Goal: Task Accomplishment & Management: Complete application form

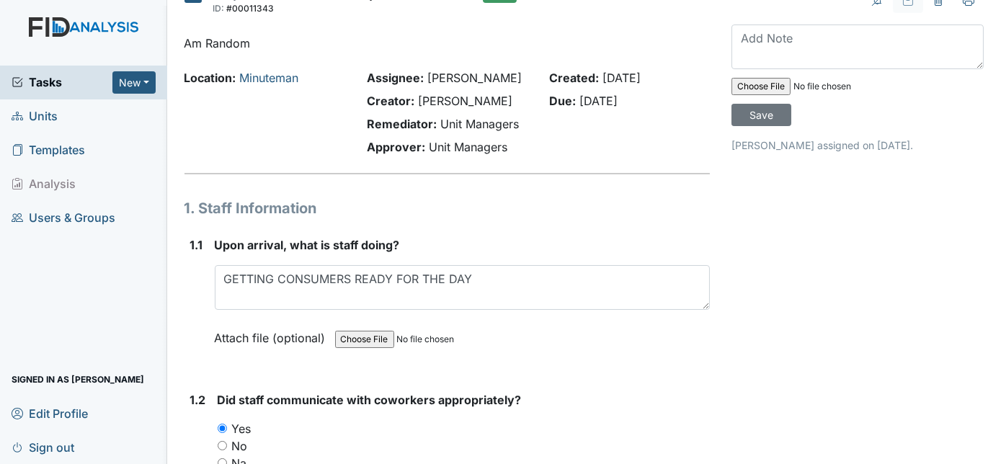
click at [641, 208] on h1 "1. Staff Information" at bounding box center [447, 208] width 526 height 22
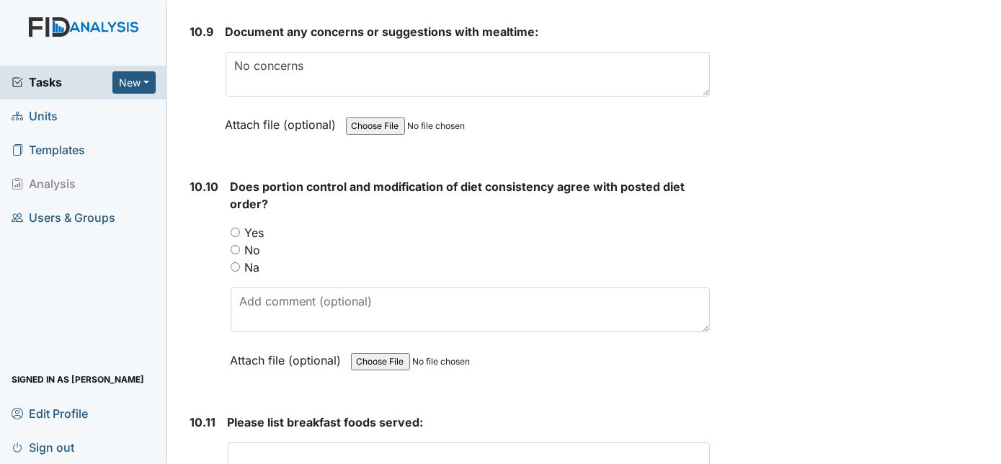
scroll to position [14491, 0]
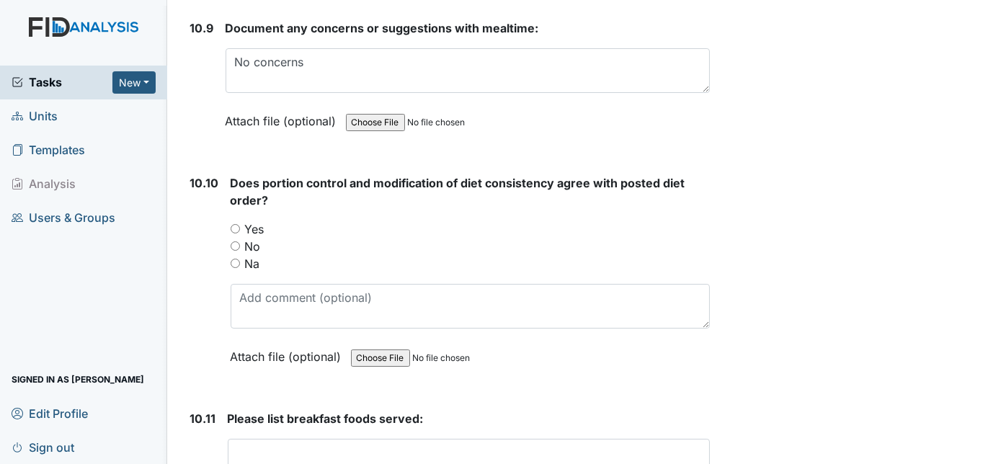
click at [234, 224] on input "Yes" at bounding box center [235, 228] width 9 height 9
radio input "true"
click at [194, 207] on div "10.10" at bounding box center [204, 280] width 29 height 213
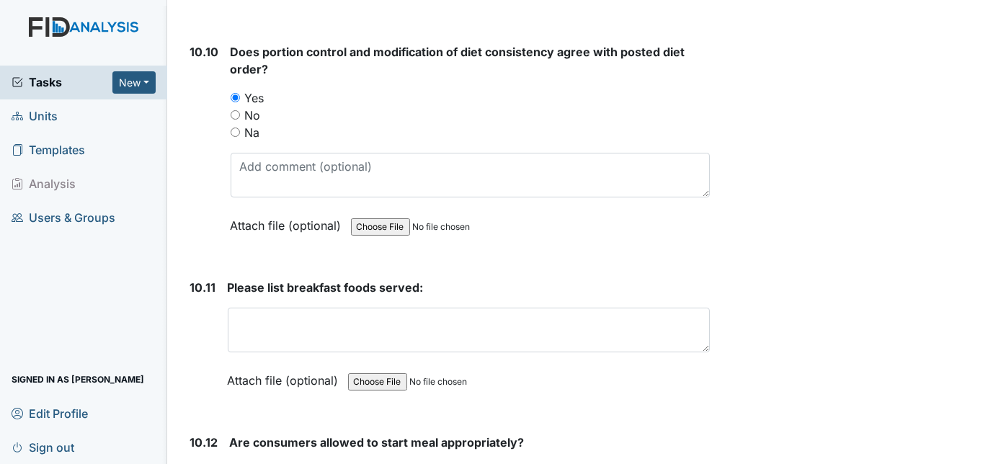
scroll to position [14674, 0]
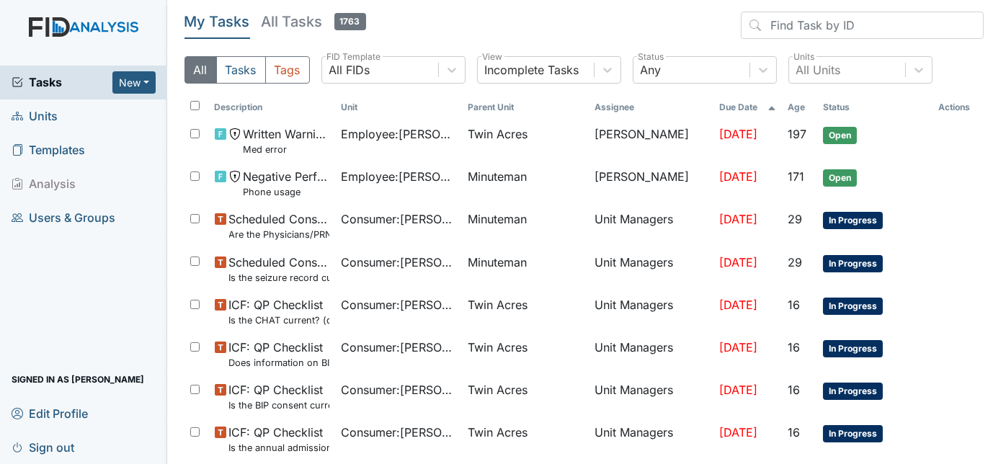
click at [53, 112] on span "Units" at bounding box center [35, 116] width 46 height 22
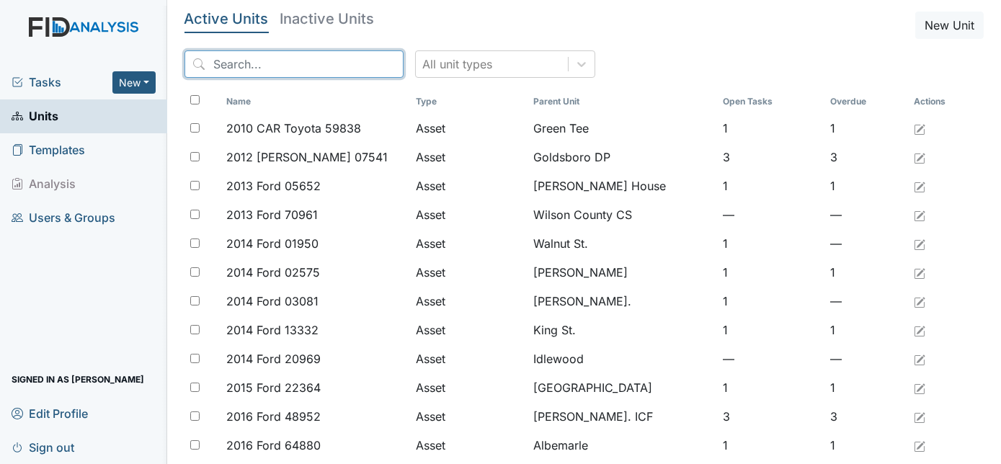
click at [255, 66] on input "search" at bounding box center [293, 63] width 219 height 27
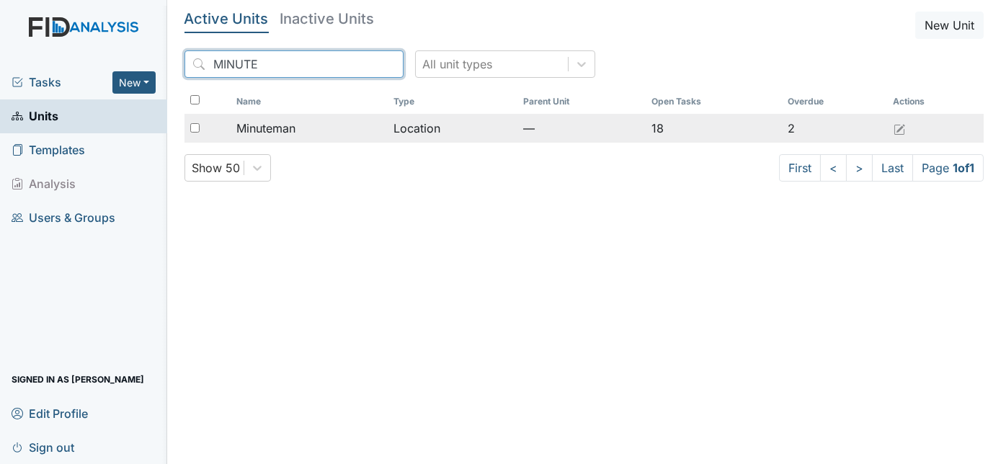
type input "MINUTE"
click at [195, 131] on input "checkbox" at bounding box center [194, 127] width 9 height 9
checkbox input "true"
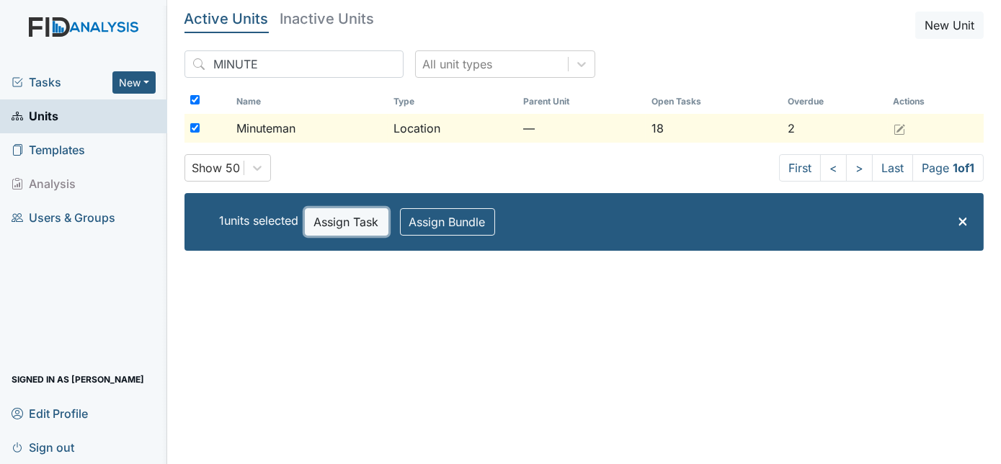
click at [334, 228] on button "Assign Task" at bounding box center [347, 221] width 84 height 27
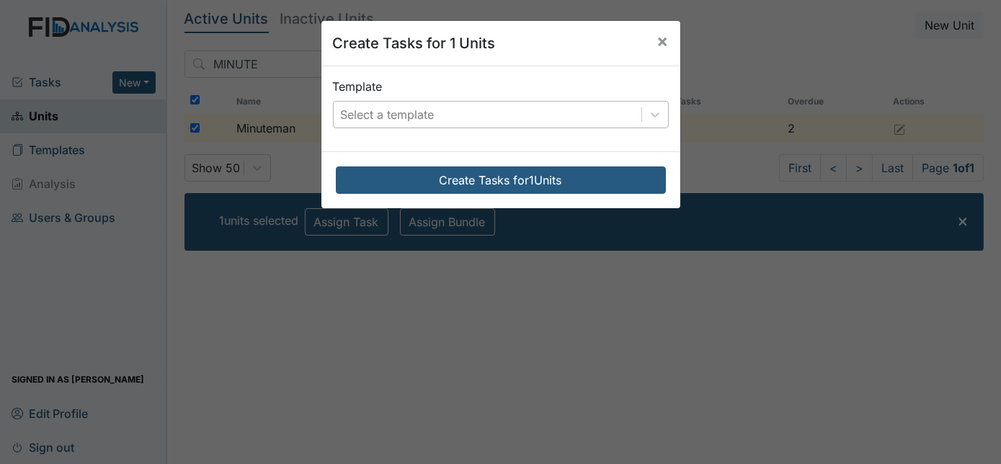
click at [385, 108] on div "Select a template" at bounding box center [388, 114] width 94 height 17
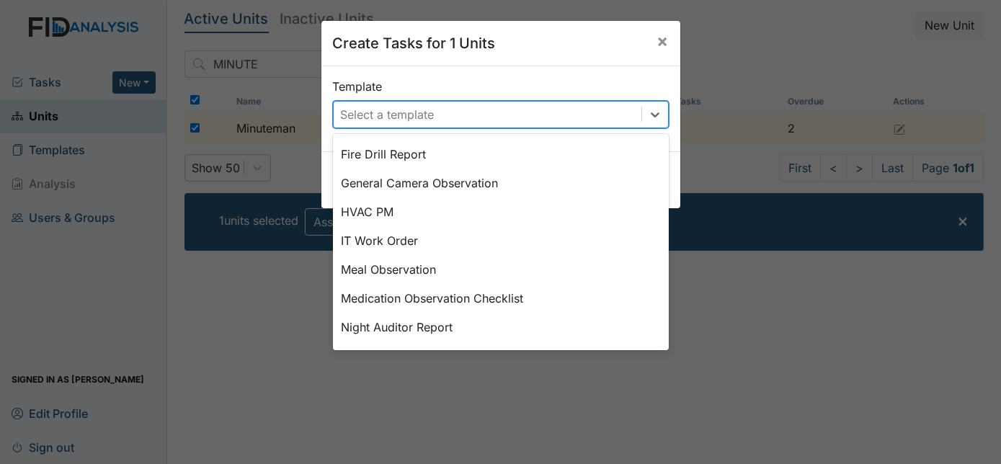
scroll to position [410, 0]
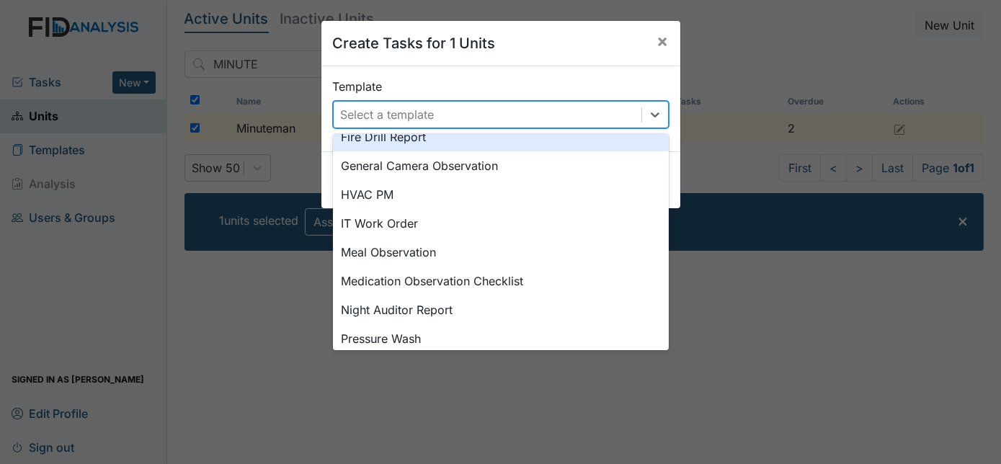
click at [502, 146] on div "Fire Drill Report" at bounding box center [501, 137] width 336 height 29
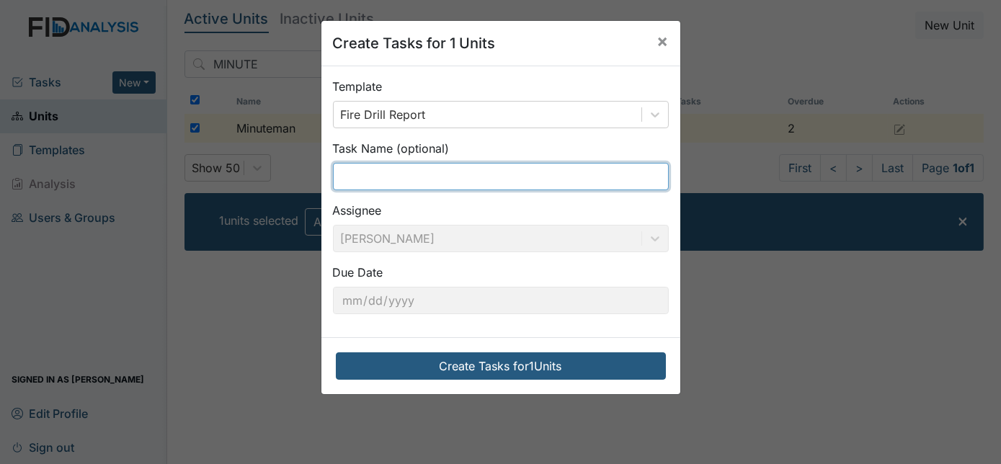
click at [449, 179] on input "text" at bounding box center [501, 176] width 336 height 27
type input "3rd shift fire drill"
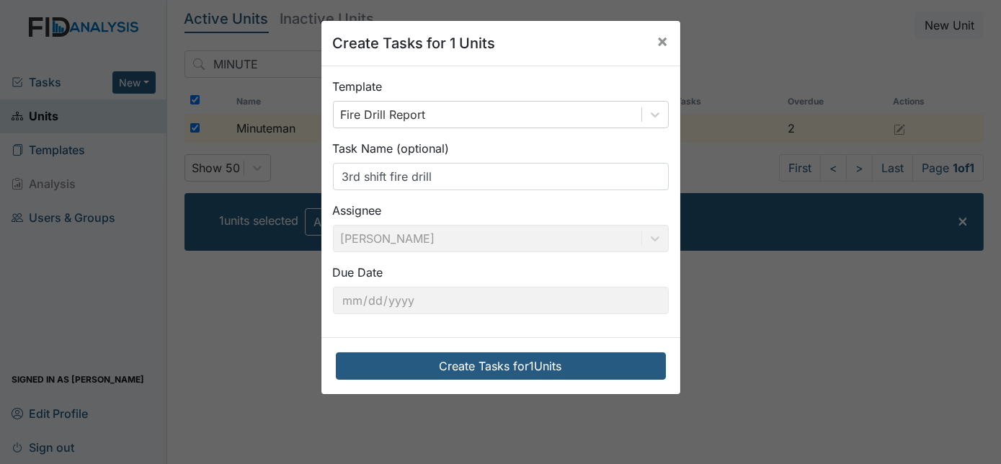
click at [555, 145] on div "Task Name (optional) 3rd shift fire drill" at bounding box center [501, 165] width 336 height 50
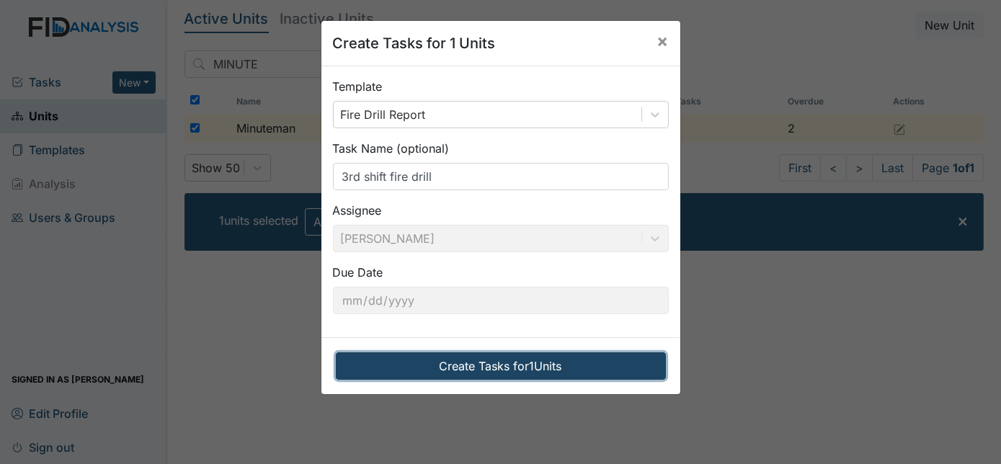
click at [520, 365] on button "Create Tasks for 1 Units" at bounding box center [501, 365] width 330 height 27
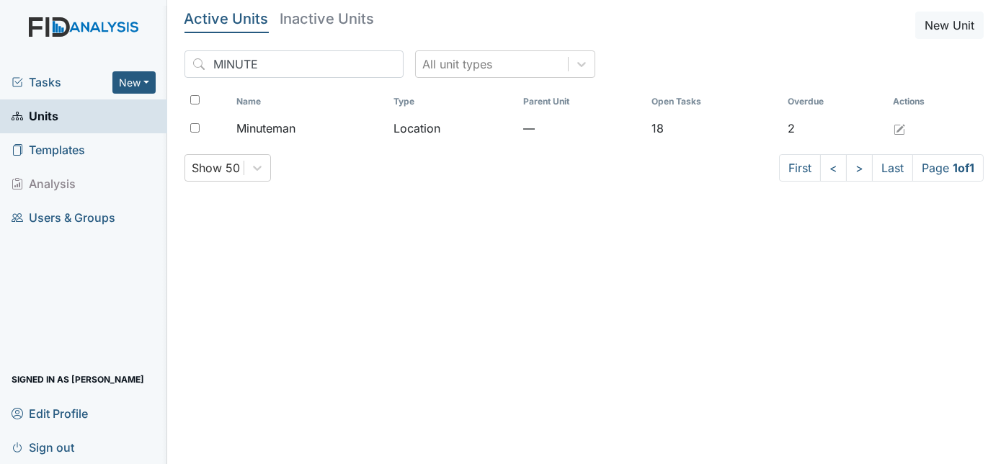
click at [43, 81] on span "Tasks" at bounding box center [62, 82] width 101 height 17
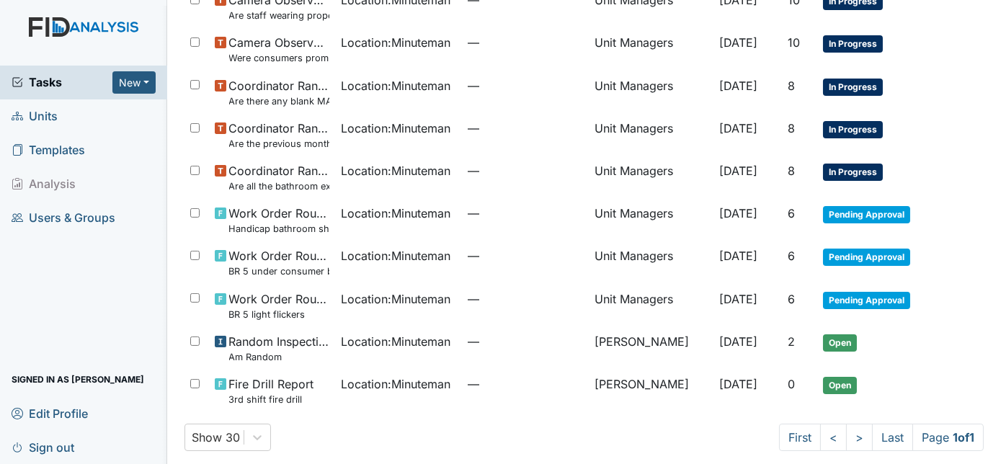
scroll to position [656, 0]
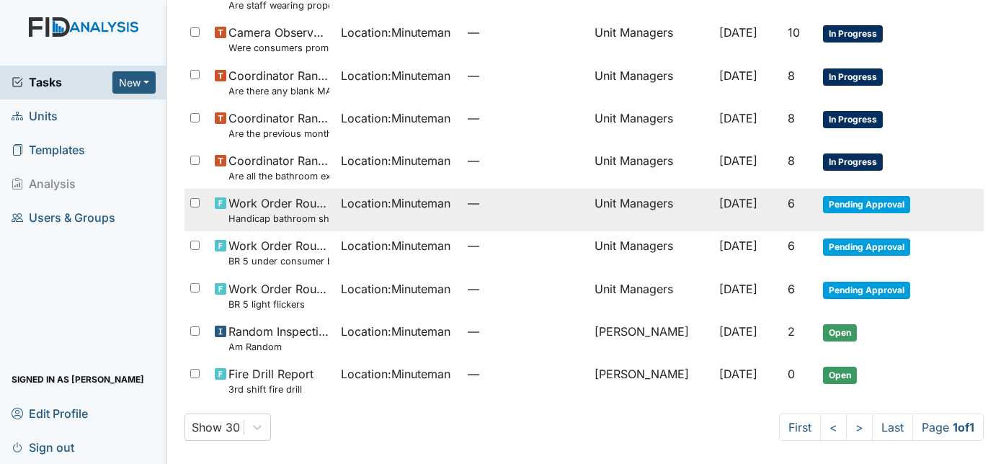
click at [677, 225] on td "Unit Managers" at bounding box center [651, 210] width 124 height 43
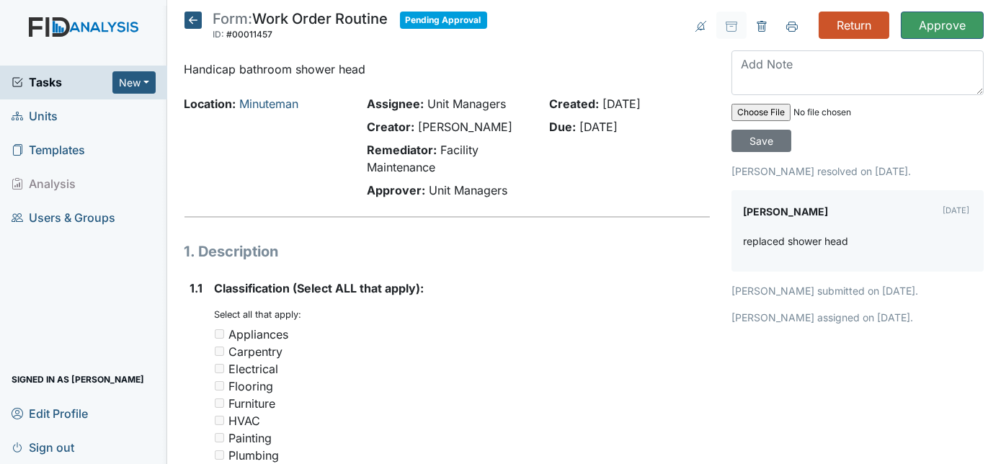
click at [191, 19] on icon at bounding box center [192, 20] width 17 height 17
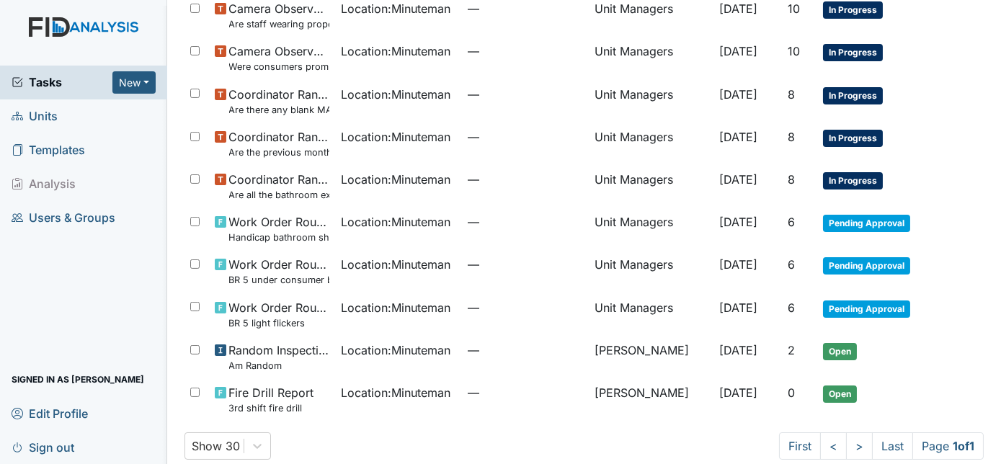
scroll to position [656, 0]
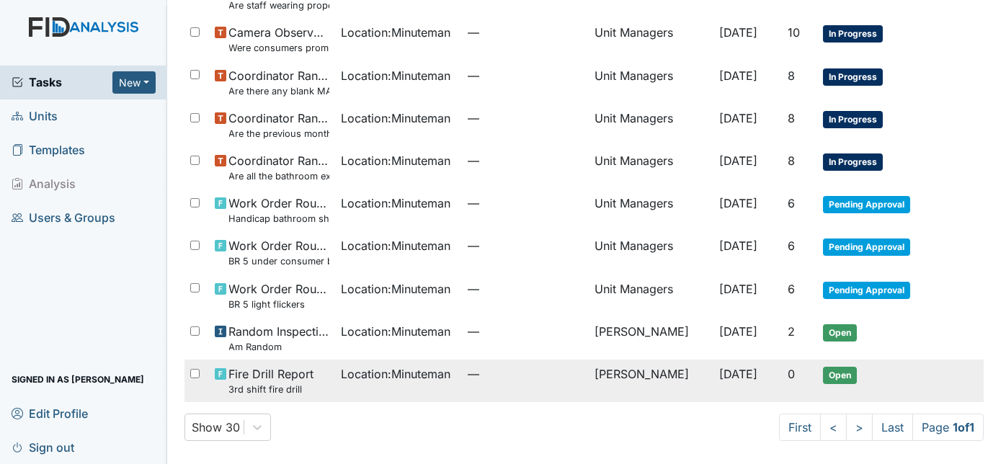
click at [719, 375] on span "Oct 11, 2025" at bounding box center [738, 374] width 38 height 14
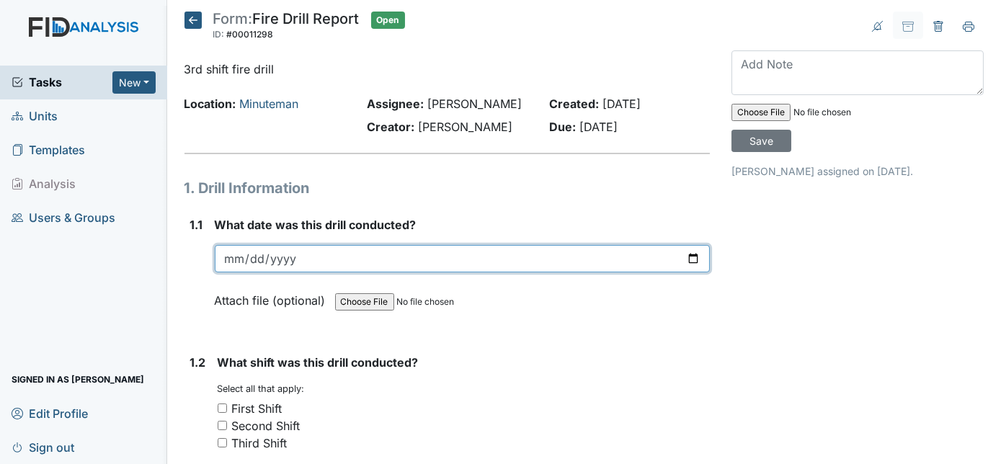
click at [232, 265] on input "date" at bounding box center [463, 258] width 496 height 27
type input "[DATE]"
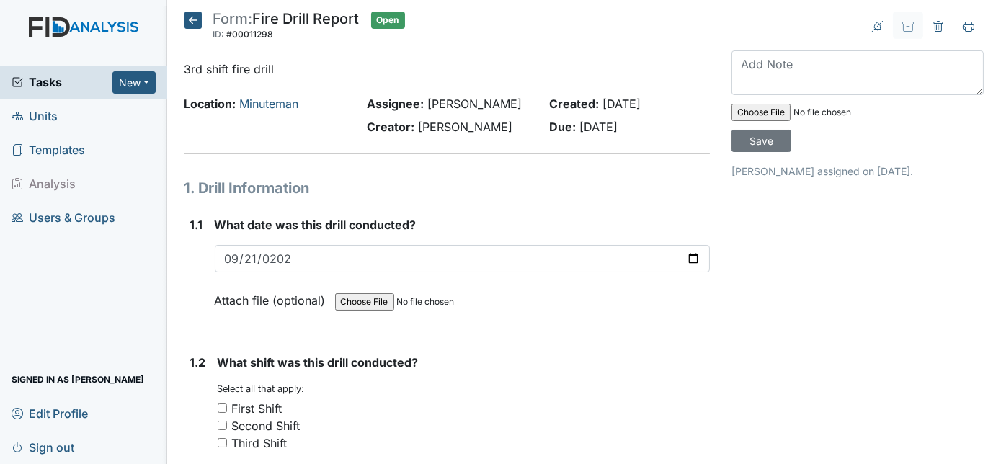
click at [188, 296] on div "1.1 What date was this drill conducted? [DATE] Attach file (optional) You can u…" at bounding box center [447, 273] width 526 height 115
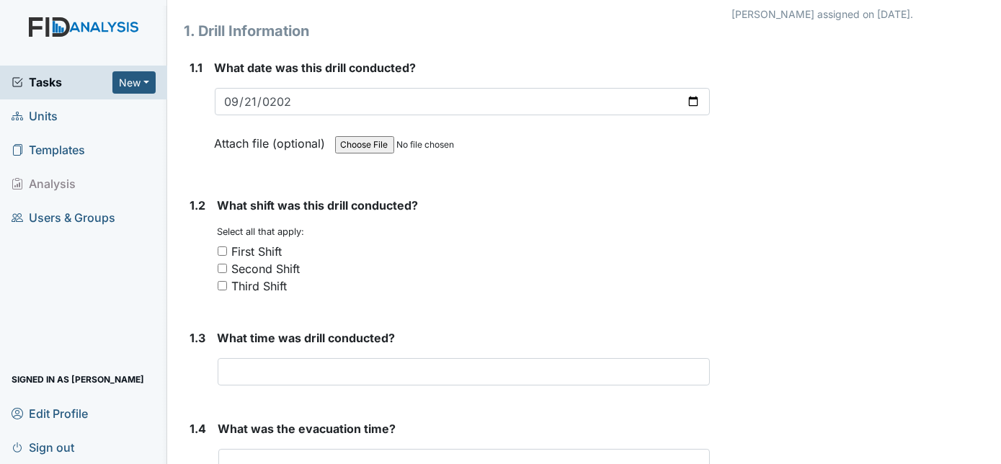
scroll to position [183, 0]
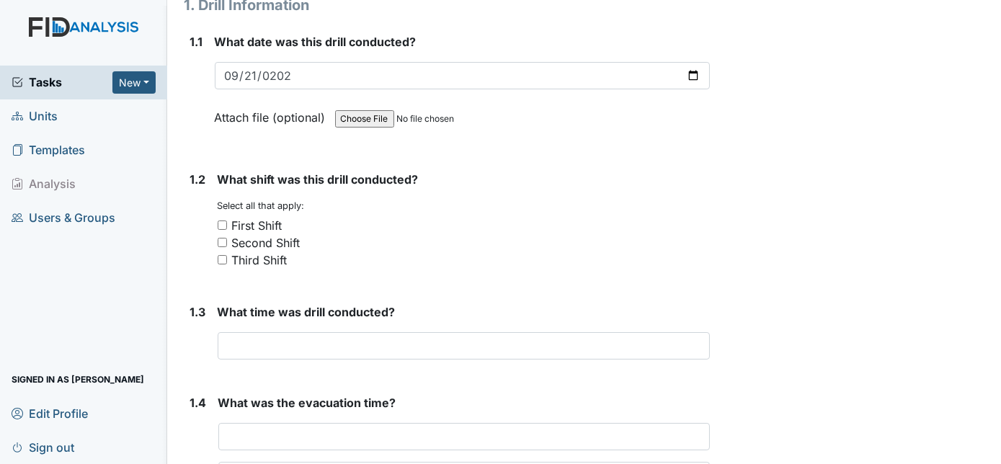
click at [223, 257] on input "Third Shift" at bounding box center [222, 259] width 9 height 9
checkbox input "true"
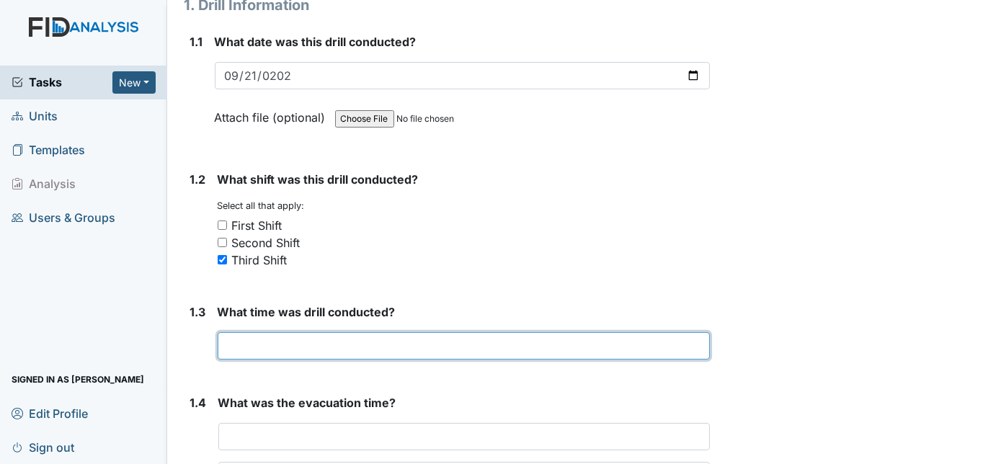
click at [239, 340] on input "text" at bounding box center [464, 345] width 493 height 27
type input "6:12am"
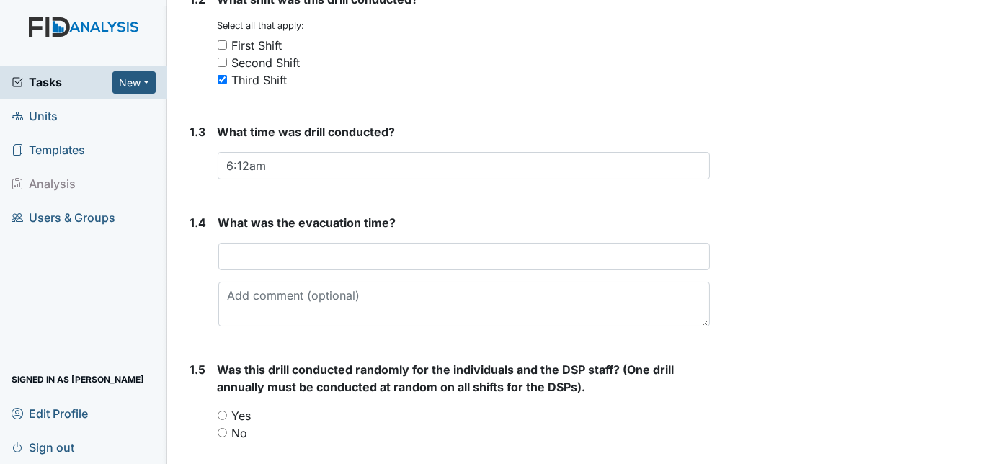
scroll to position [419, 0]
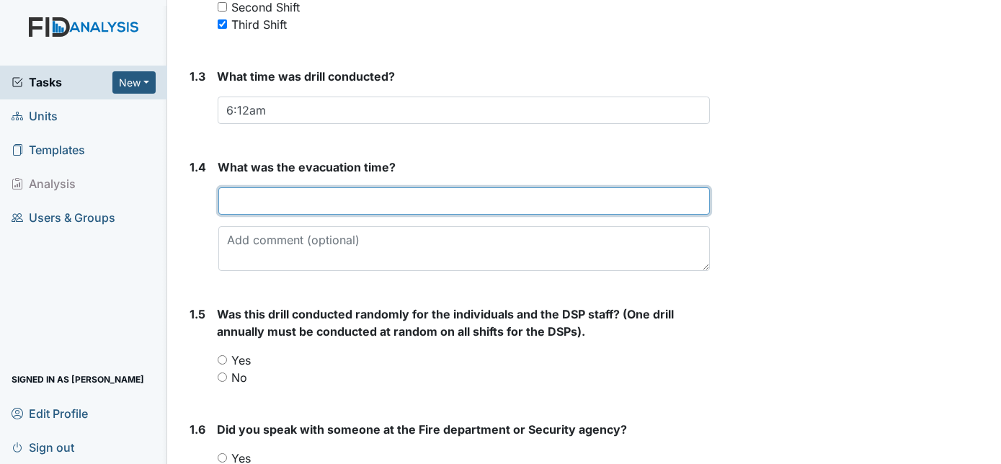
click at [326, 198] on input "text" at bounding box center [464, 200] width 492 height 27
type input "1 minute"
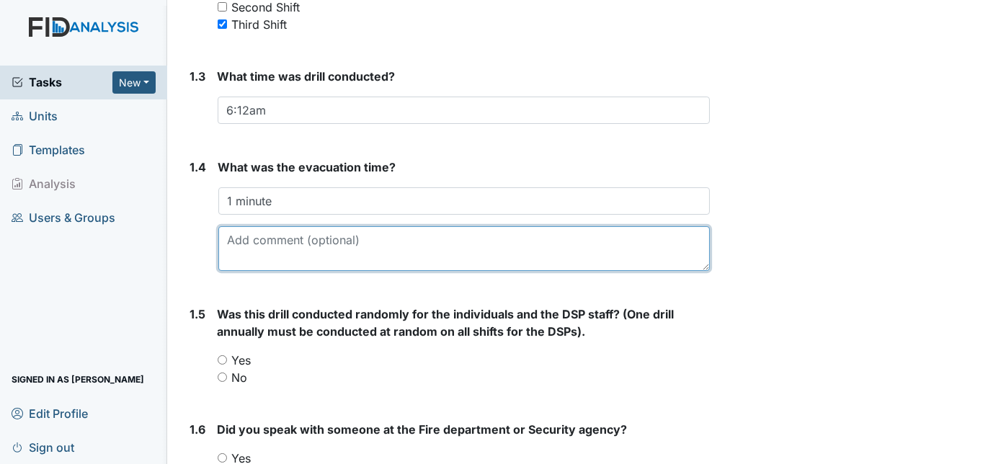
click at [413, 260] on textarea at bounding box center [464, 248] width 492 height 45
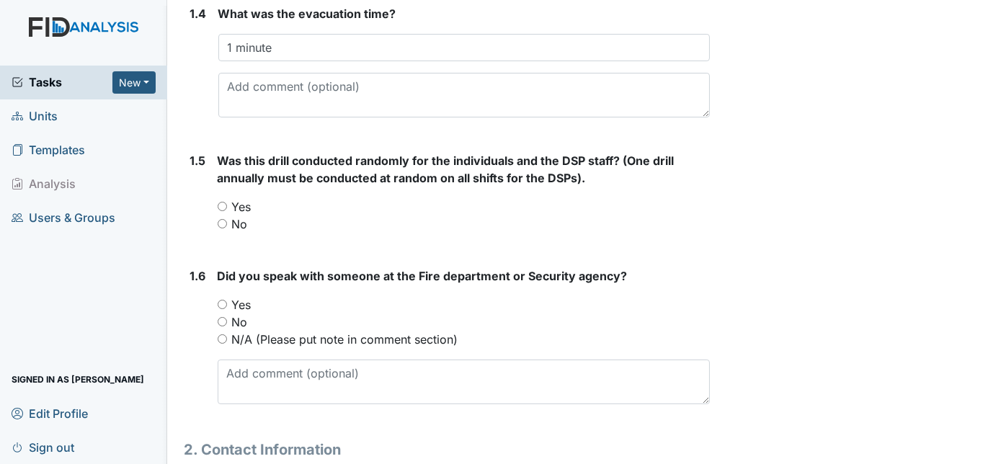
scroll to position [577, 0]
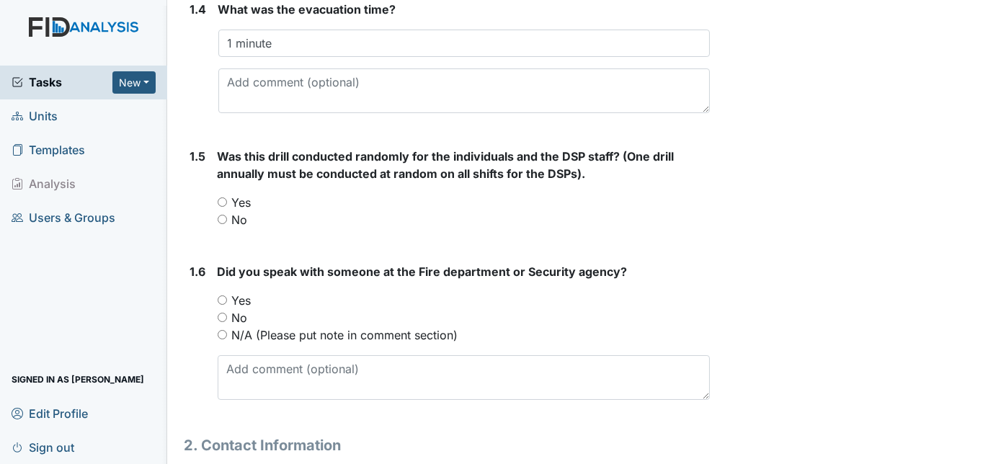
click at [223, 198] on input "Yes" at bounding box center [222, 201] width 9 height 9
radio input "true"
click at [219, 300] on input "Yes" at bounding box center [222, 299] width 9 height 9
radio input "true"
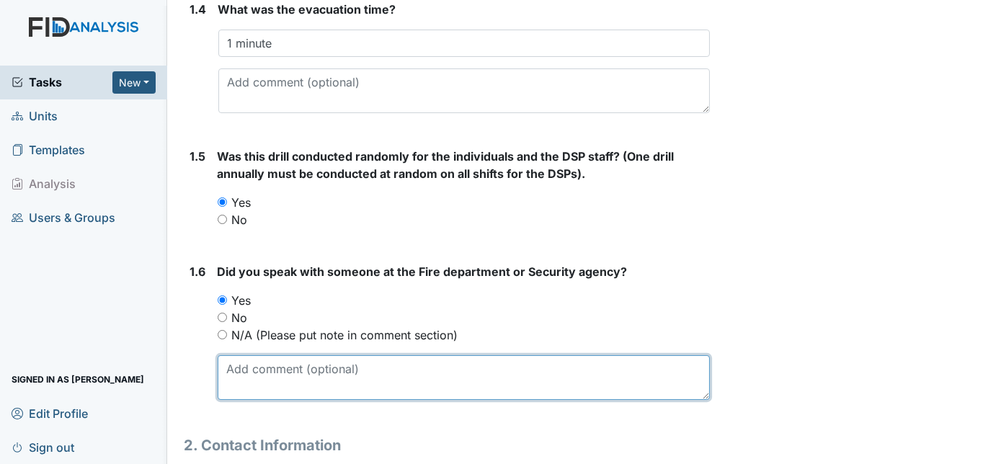
click at [248, 364] on textarea at bounding box center [464, 377] width 493 height 45
type textarea "[PERSON_NAME]"
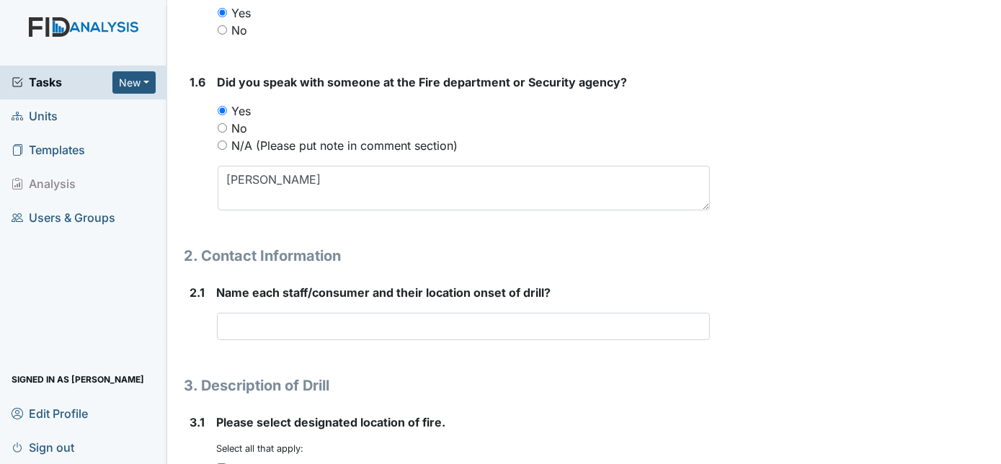
scroll to position [865, 0]
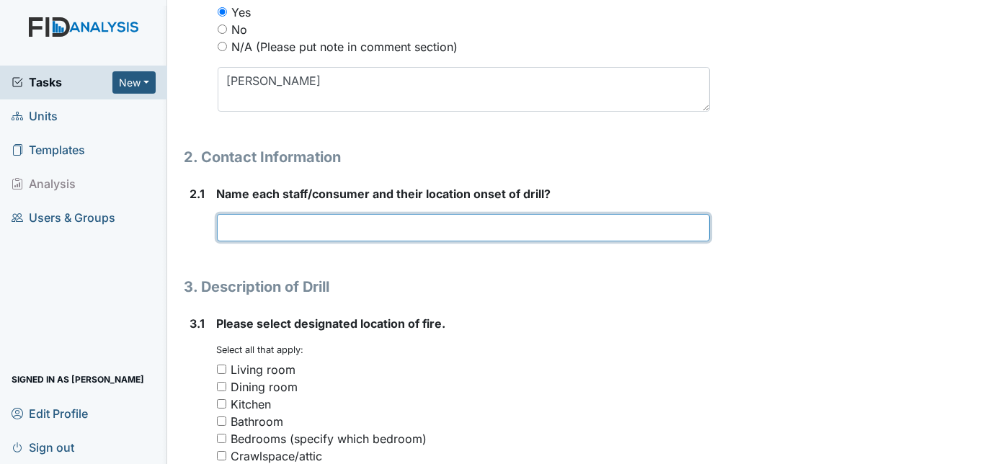
click at [243, 221] on input "text" at bounding box center [464, 227] width 494 height 27
click at [444, 228] on input "GC-Kitchen, TE-livingroom KB-bedroom TM-bed" at bounding box center [464, 227] width 494 height 27
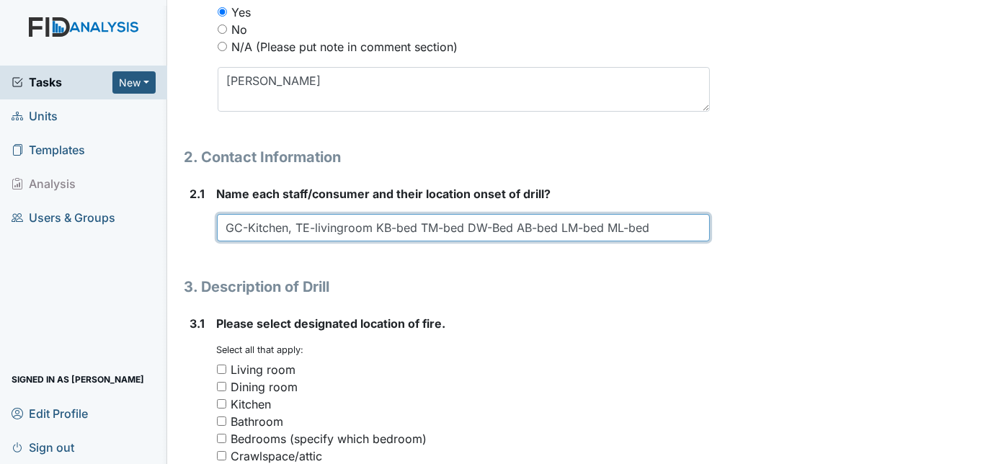
type input "GC-Kitchen, TE-livingroom KB-bed TM-bed DW-Bed AB-bed LM-bed ML-bed"
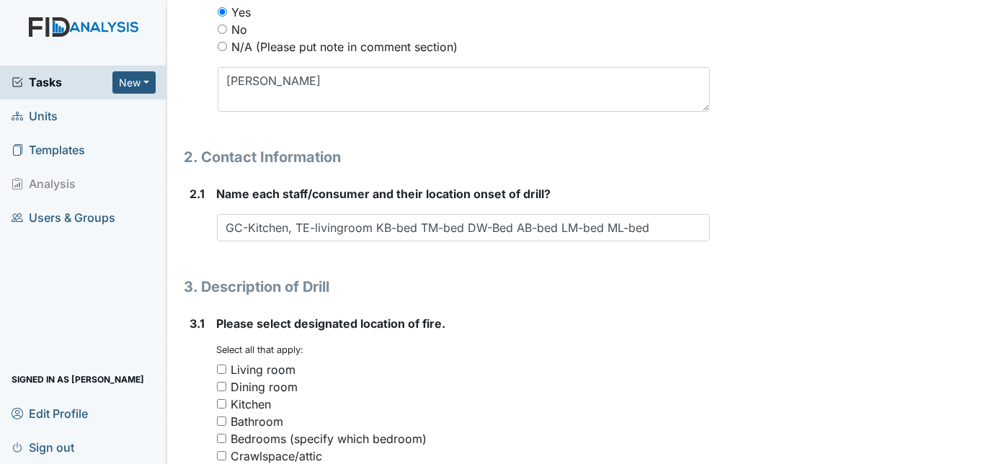
click at [773, 269] on div "Archive Task × Are you sure you want to archive this task? It will appear as in…" at bounding box center [858, 328] width 274 height 2362
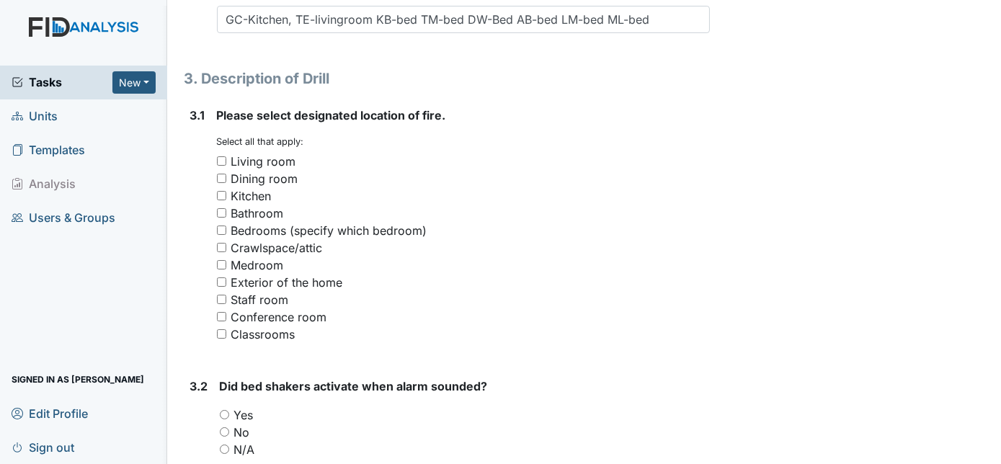
scroll to position [1074, 0]
click at [223, 194] on input "Kitchen" at bounding box center [221, 194] width 9 height 9
checkbox input "true"
click at [202, 244] on div "3.1" at bounding box center [197, 230] width 15 height 248
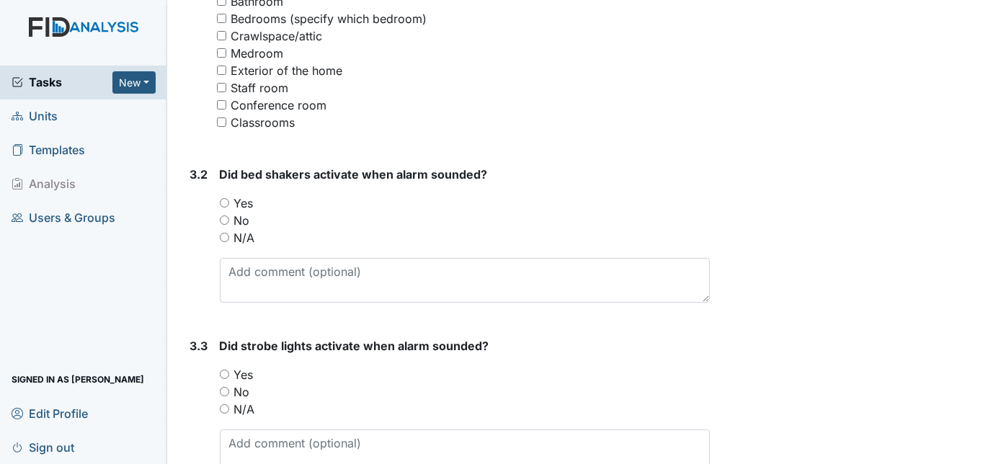
scroll to position [1310, 0]
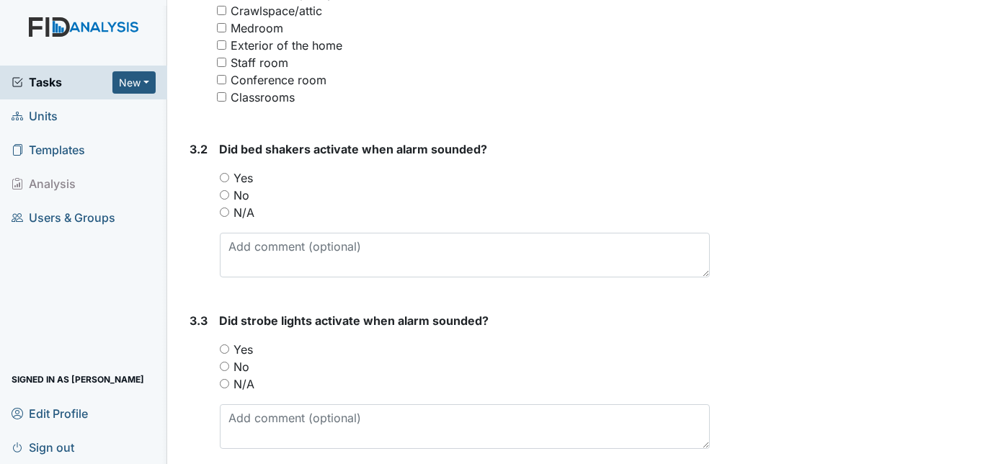
click at [223, 210] on input "N/A" at bounding box center [224, 212] width 9 height 9
radio input "true"
click at [204, 246] on div "3.2" at bounding box center [199, 215] width 18 height 148
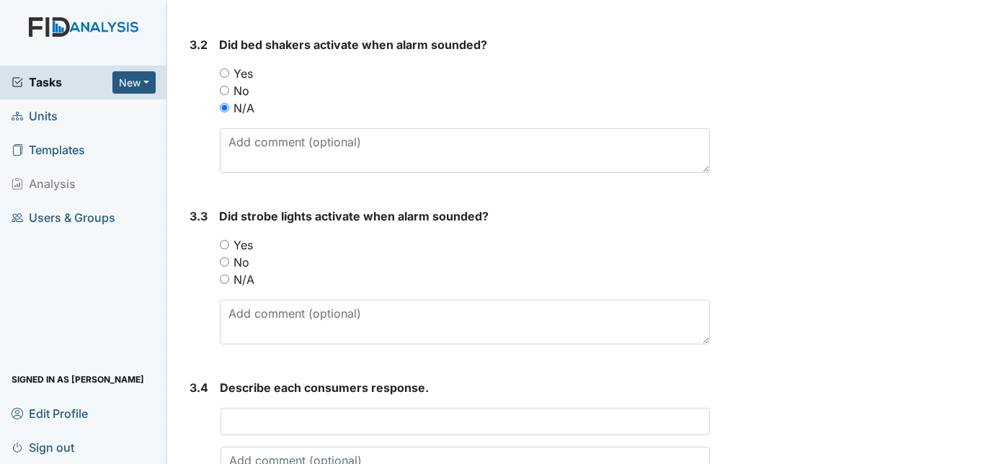
scroll to position [1441, 0]
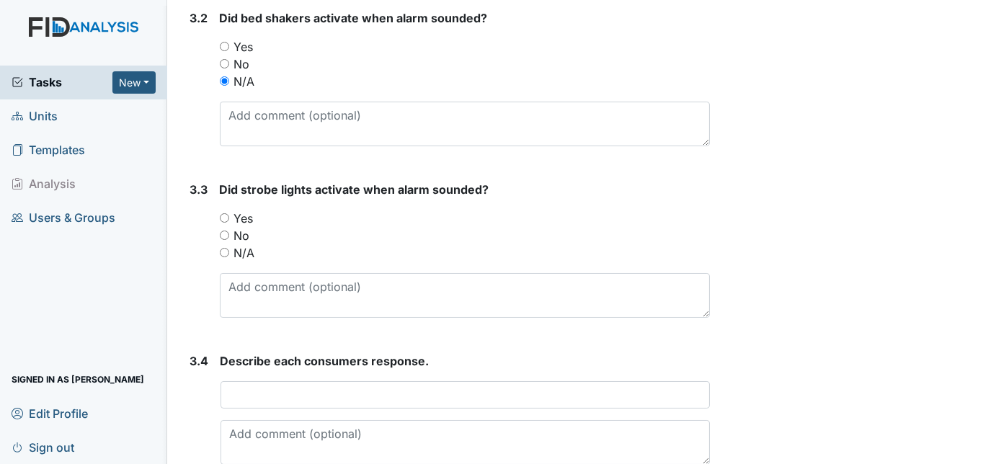
click at [223, 213] on input "Yes" at bounding box center [224, 217] width 9 height 9
radio input "true"
click at [197, 262] on div "3.3" at bounding box center [199, 255] width 18 height 148
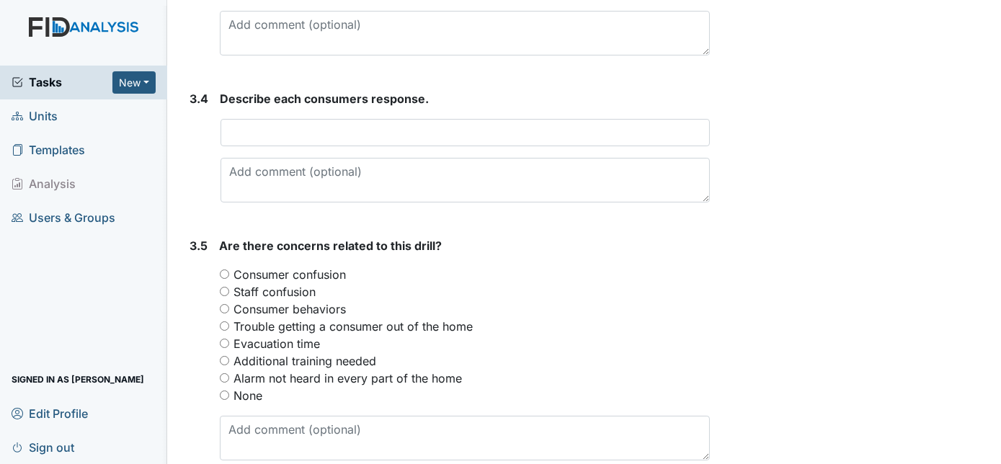
scroll to position [1730, 0]
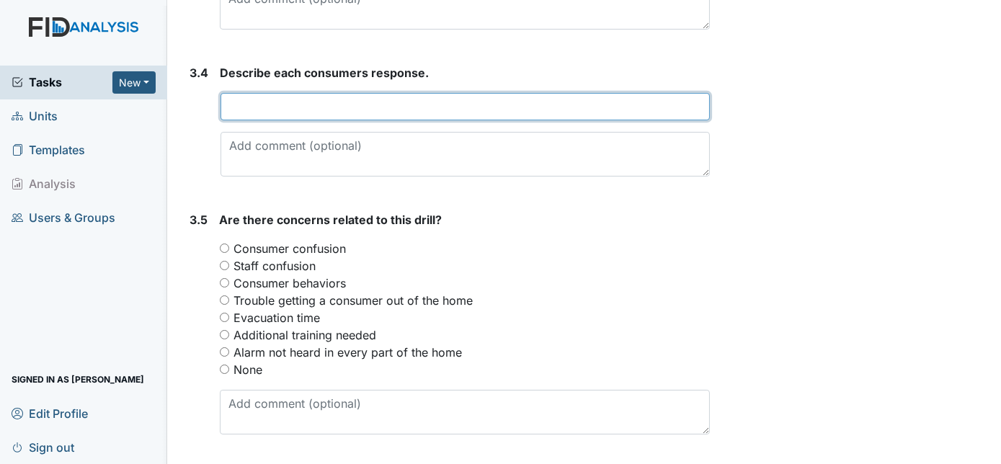
click at [267, 105] on input "text" at bounding box center [466, 106] width 490 height 27
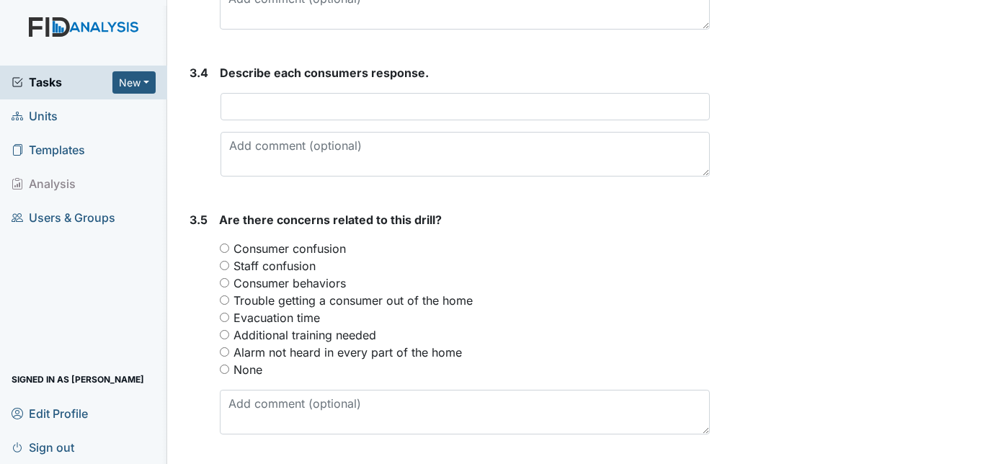
click at [221, 366] on div "You must select one of the below options. Consumer confusion Staff confusion Co…" at bounding box center [465, 309] width 491 height 138
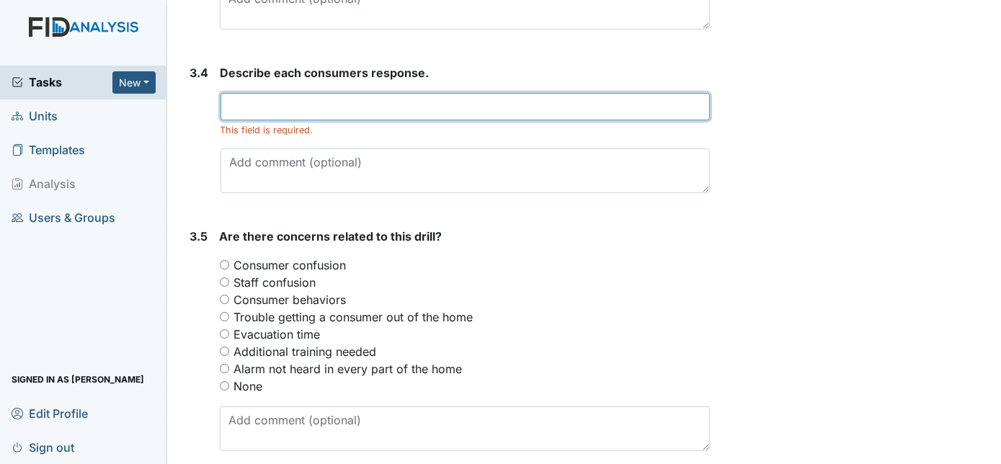
click at [263, 105] on input "text" at bounding box center [466, 106] width 490 height 27
type input "No concerns of the consumers"
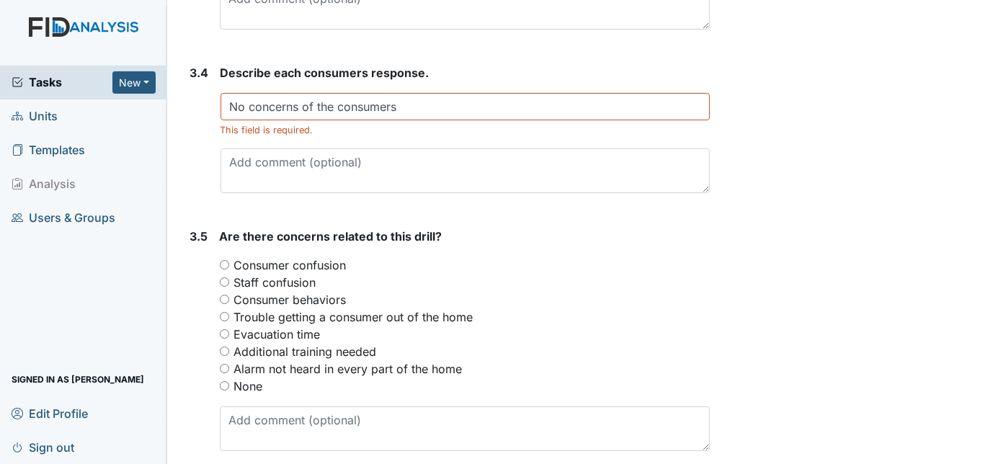
click at [192, 155] on div "3.4" at bounding box center [199, 134] width 19 height 141
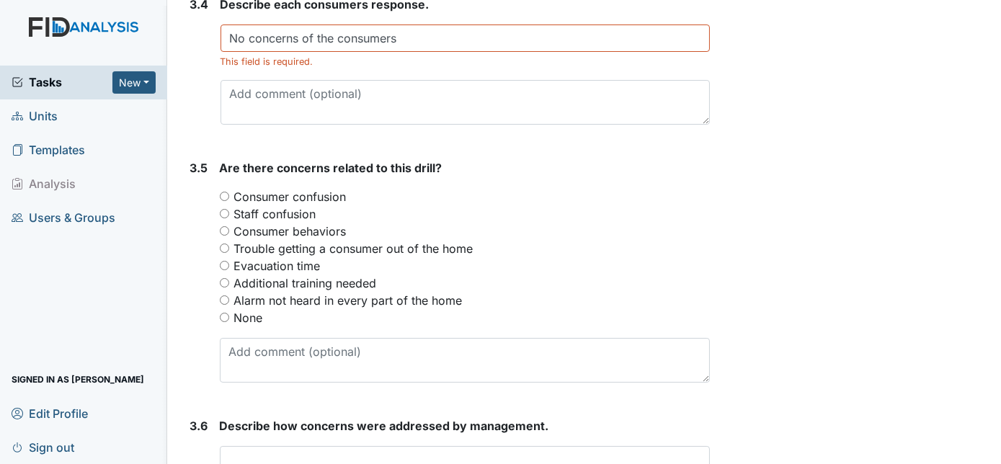
scroll to position [1860, 0]
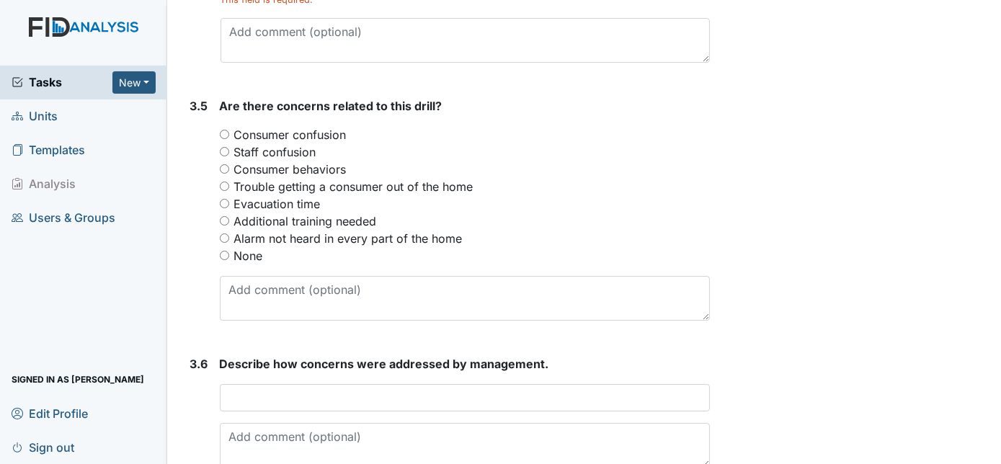
click at [223, 251] on input "None" at bounding box center [224, 255] width 9 height 9
radio input "true"
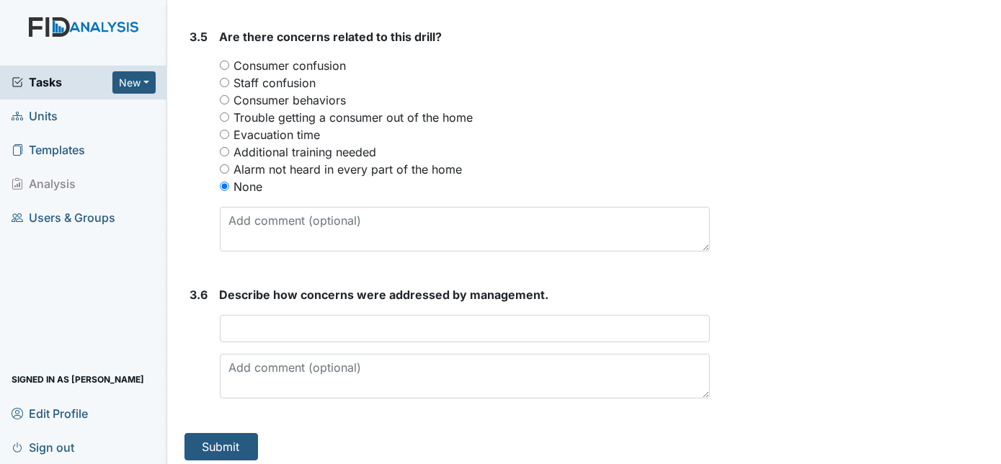
scroll to position [1933, 0]
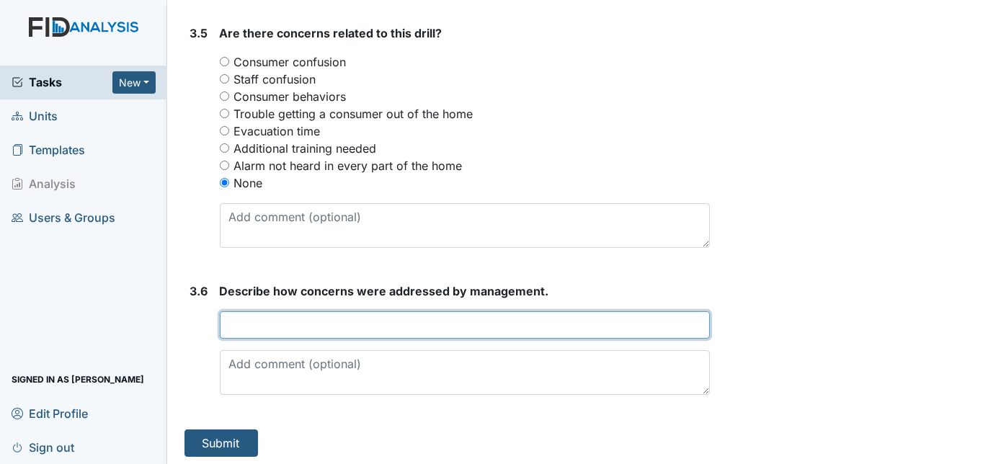
click at [272, 321] on input "text" at bounding box center [465, 324] width 491 height 27
type input "N/A"
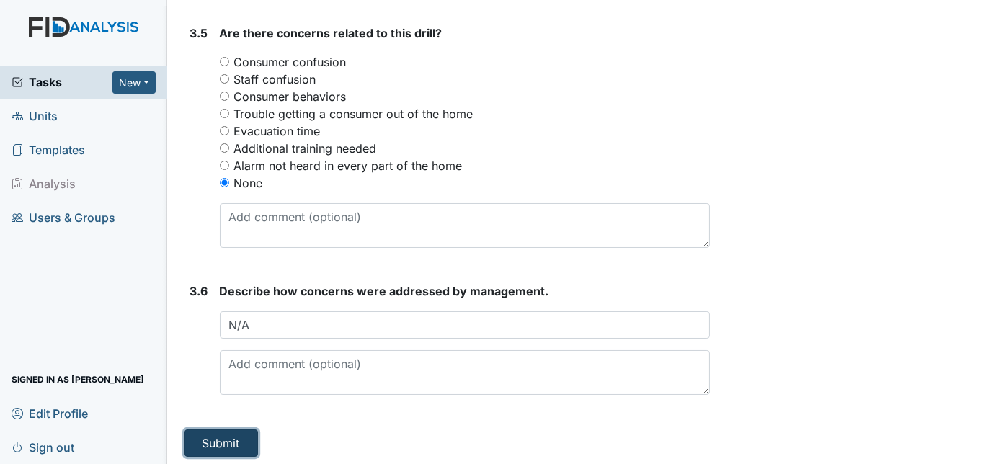
click at [215, 442] on button "Submit" at bounding box center [221, 442] width 74 height 27
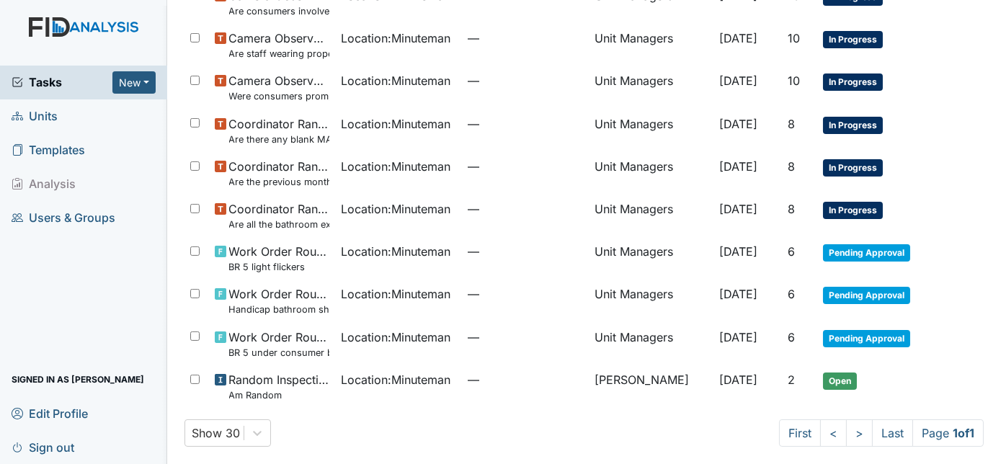
scroll to position [661, 0]
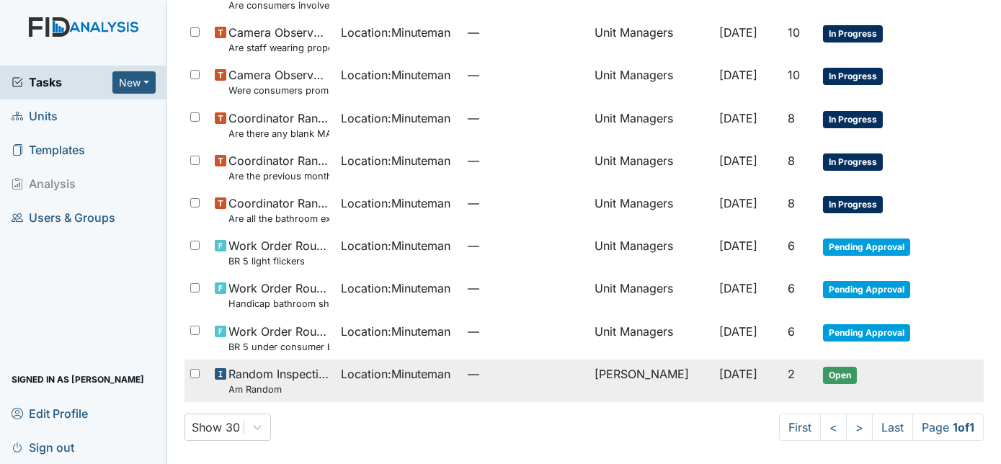
click at [730, 371] on span "[DATE]" at bounding box center [738, 374] width 38 height 14
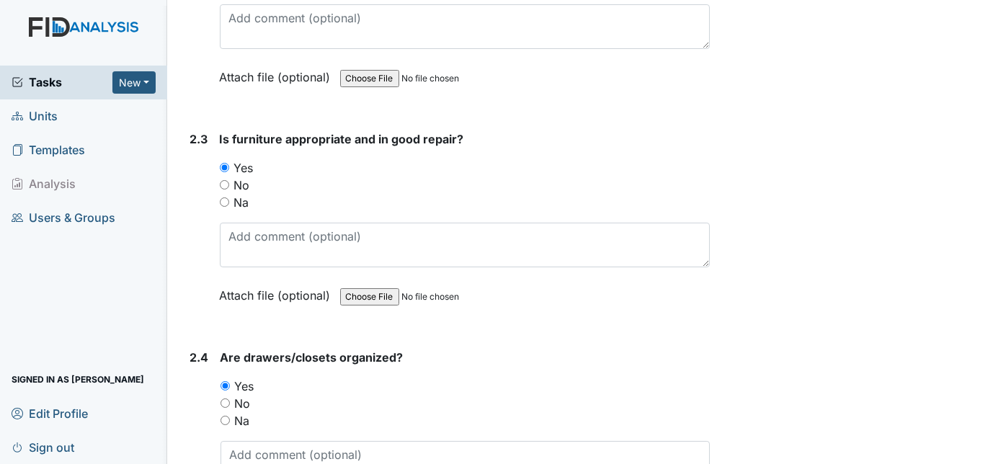
scroll to position [1834, 0]
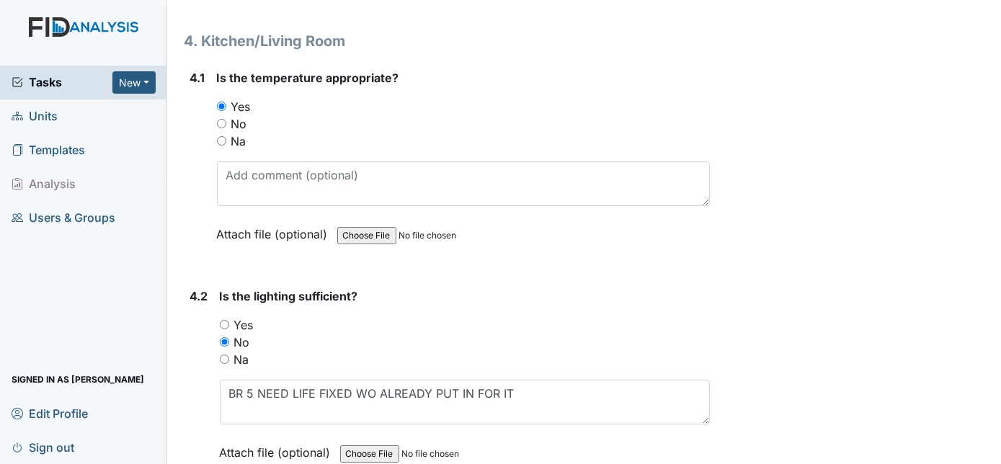
scroll to position [4979, 0]
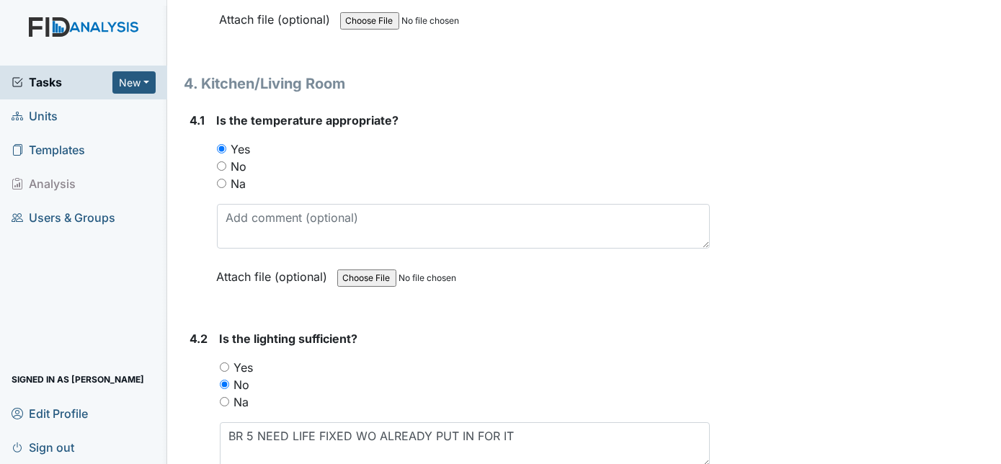
click at [223, 362] on input "Yes" at bounding box center [224, 366] width 9 height 9
radio input "true"
click at [536, 422] on textarea "BR 5 NEED LIFE FIXED WO ALREADY PUT IN FOR IT" at bounding box center [465, 444] width 491 height 45
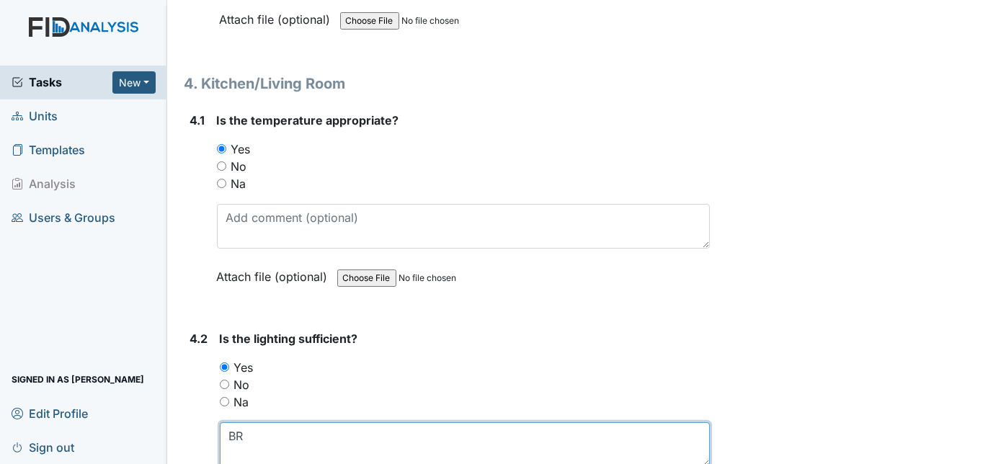
type textarea "B"
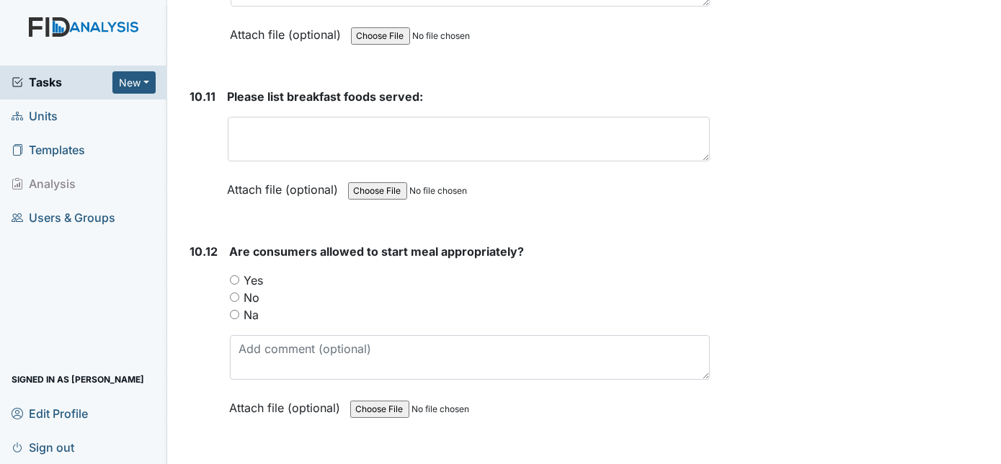
scroll to position [14884, 0]
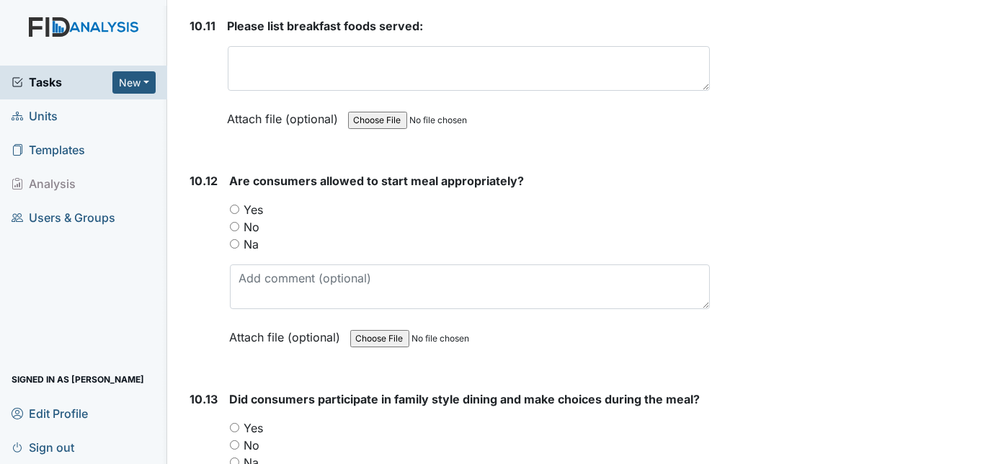
click at [232, 205] on input "Yes" at bounding box center [234, 209] width 9 height 9
radio input "true"
click at [199, 172] on div "10.12" at bounding box center [204, 269] width 28 height 195
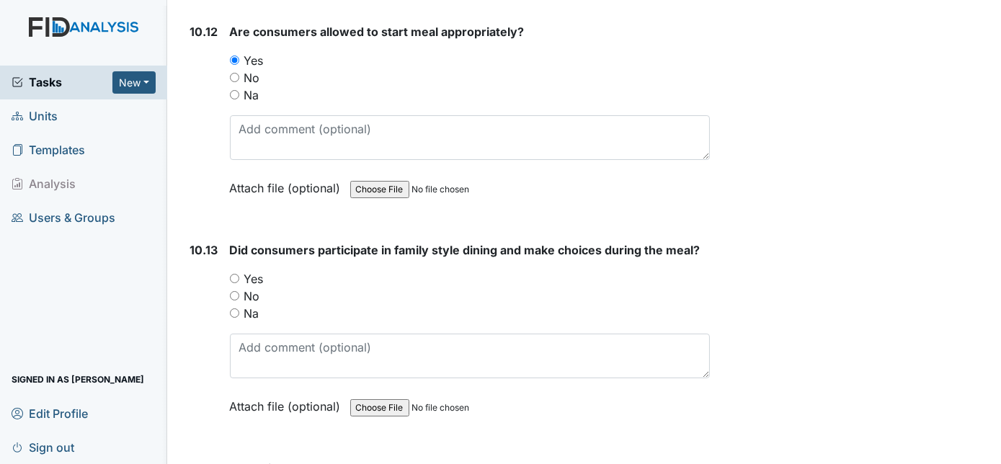
scroll to position [15068, 0]
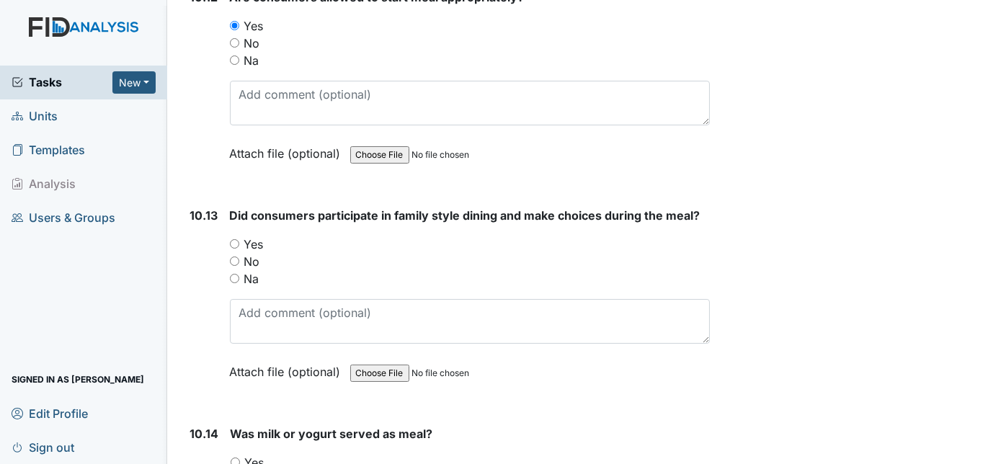
click at [232, 239] on input "Yes" at bounding box center [234, 243] width 9 height 9
radio input "true"
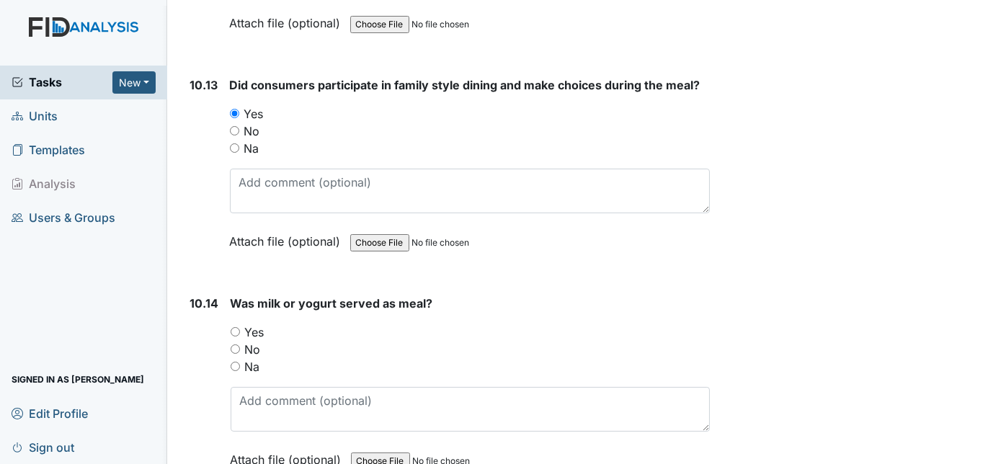
scroll to position [15251, 0]
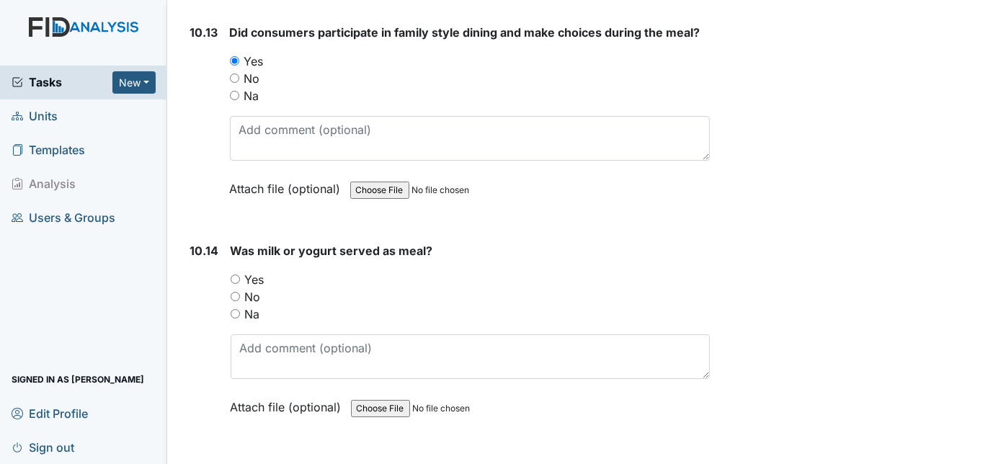
click at [231, 275] on input "Yes" at bounding box center [235, 279] width 9 height 9
radio input "true"
click at [205, 242] on div "10.14" at bounding box center [204, 339] width 29 height 195
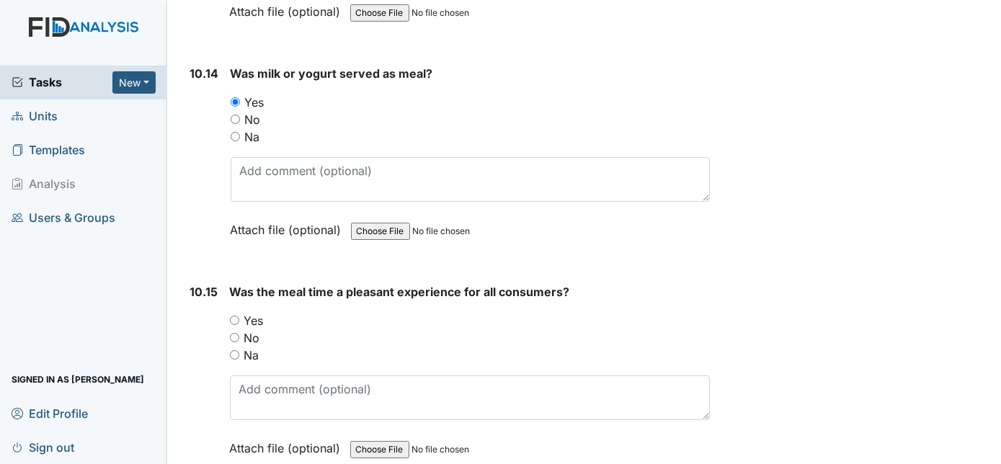
scroll to position [15461, 0]
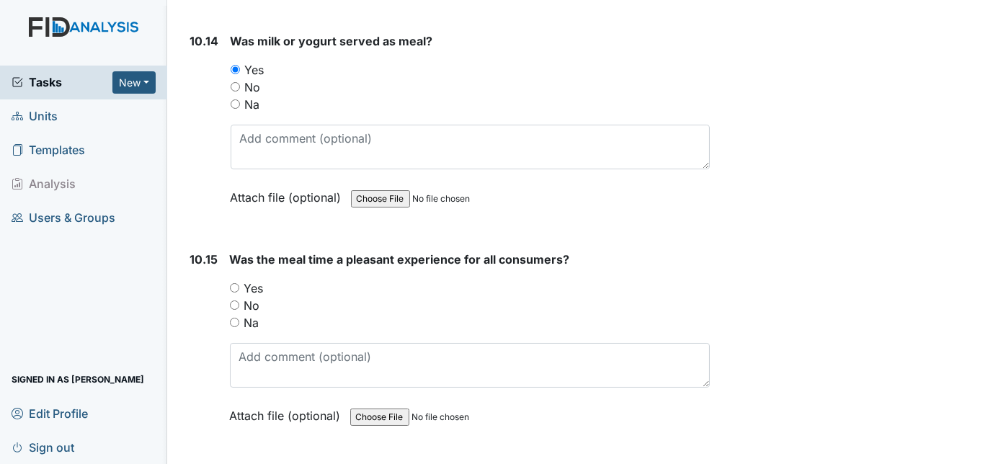
click at [232, 283] on input "Yes" at bounding box center [234, 287] width 9 height 9
radio input "true"
click at [201, 251] on div "10.15" at bounding box center [204, 348] width 28 height 195
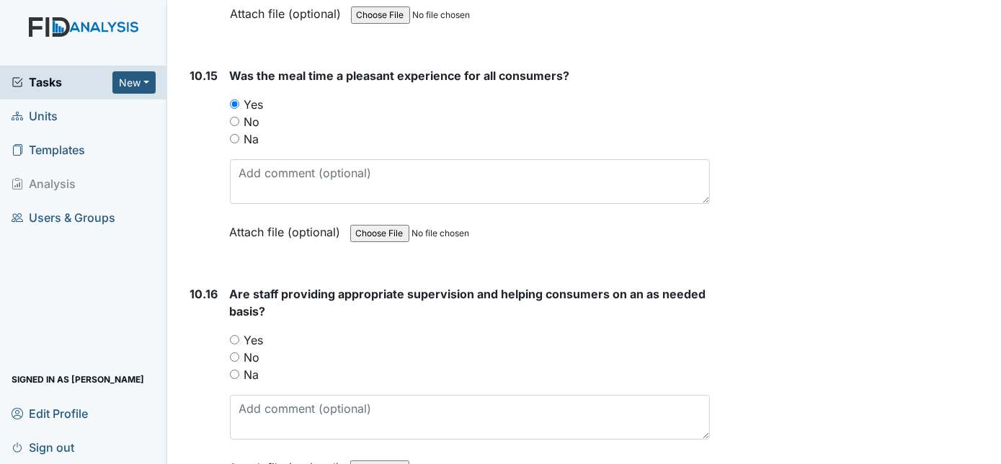
scroll to position [15670, 0]
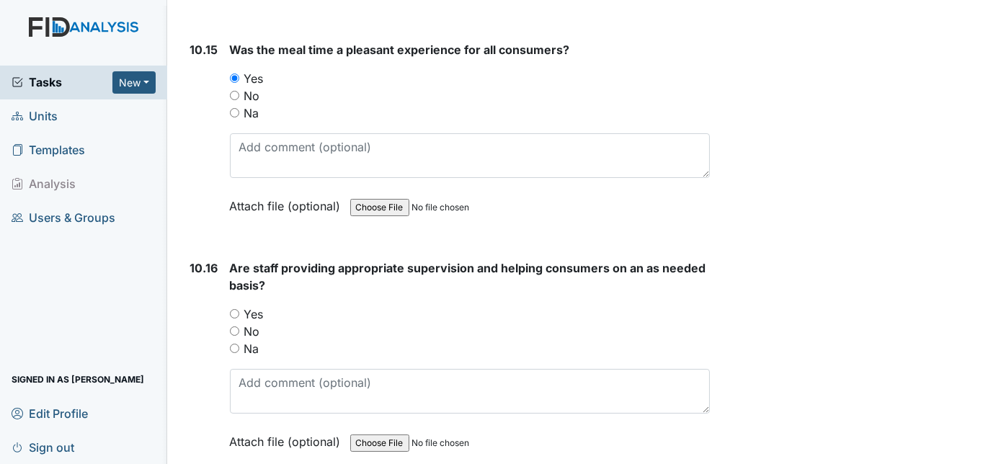
click at [235, 309] on input "Yes" at bounding box center [234, 313] width 9 height 9
radio input "true"
click at [188, 271] on div "10.16 Are staff providing appropriate supervision and helping consumers on an a…" at bounding box center [447, 365] width 526 height 213
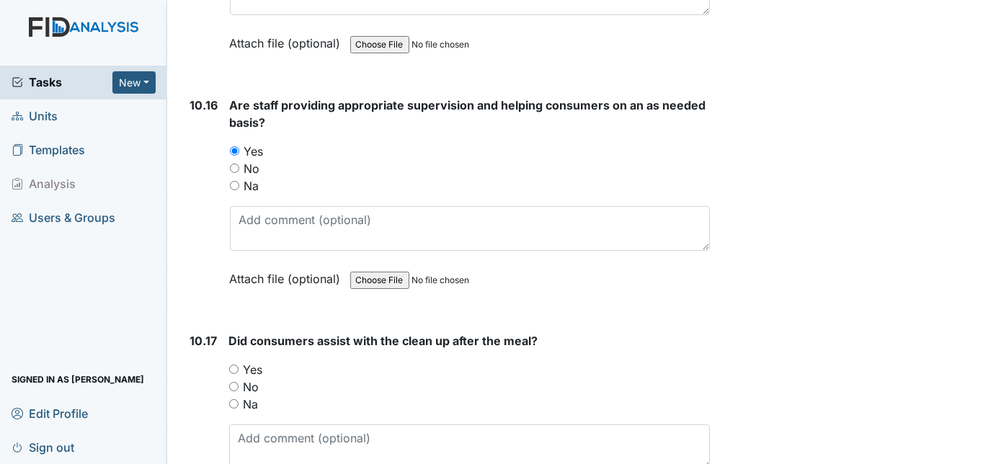
scroll to position [15959, 0]
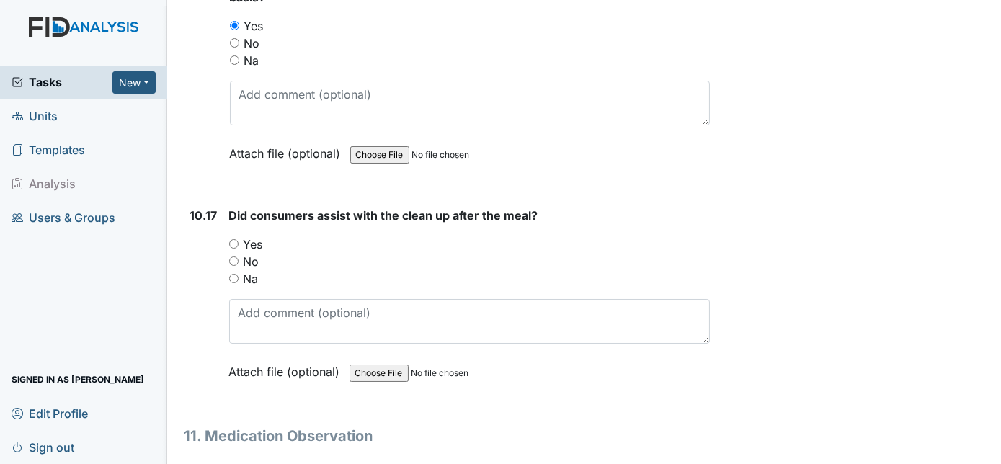
click at [234, 239] on input "Yes" at bounding box center [233, 243] width 9 height 9
radio input "true"
click at [195, 207] on div "10.17" at bounding box center [203, 304] width 27 height 195
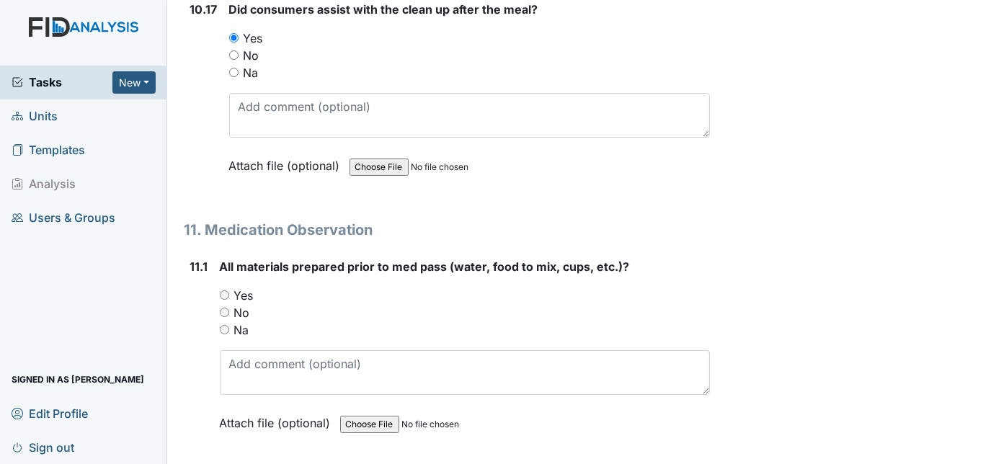
scroll to position [16168, 0]
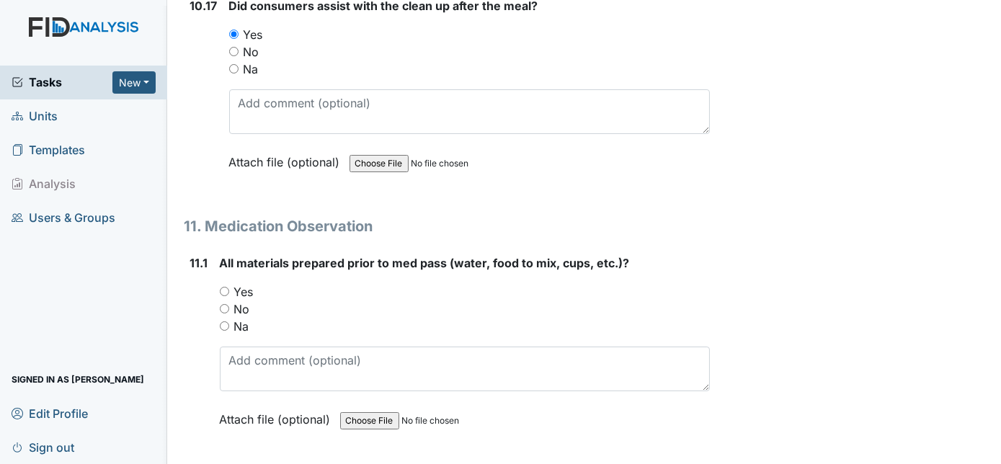
click at [226, 287] on input "Yes" at bounding box center [224, 291] width 9 height 9
radio input "true"
click at [190, 257] on div "11.1" at bounding box center [199, 351] width 18 height 195
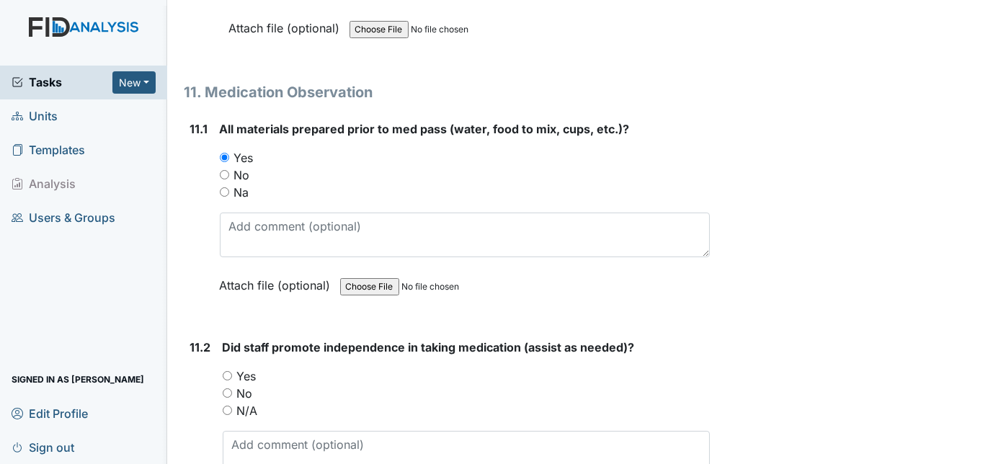
scroll to position [16404, 0]
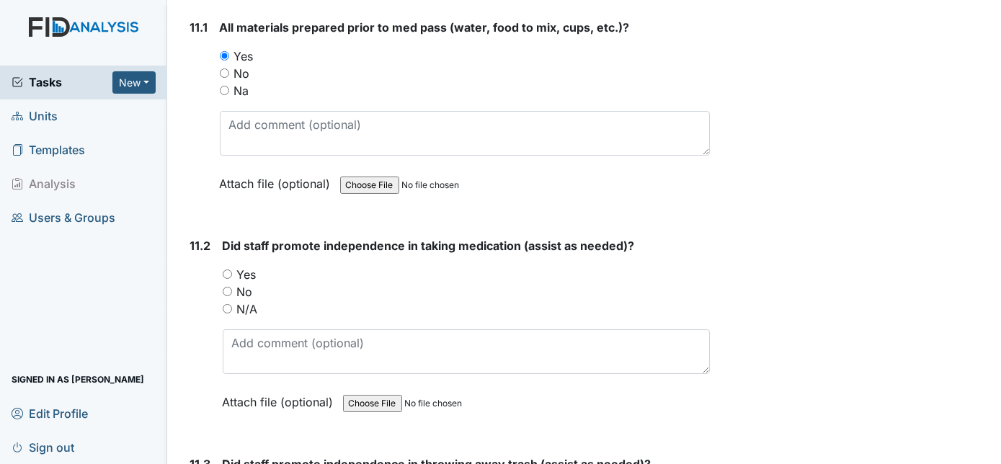
click at [228, 270] on input "Yes" at bounding box center [227, 274] width 9 height 9
radio input "true"
click at [190, 238] on div "11.2" at bounding box center [200, 334] width 21 height 195
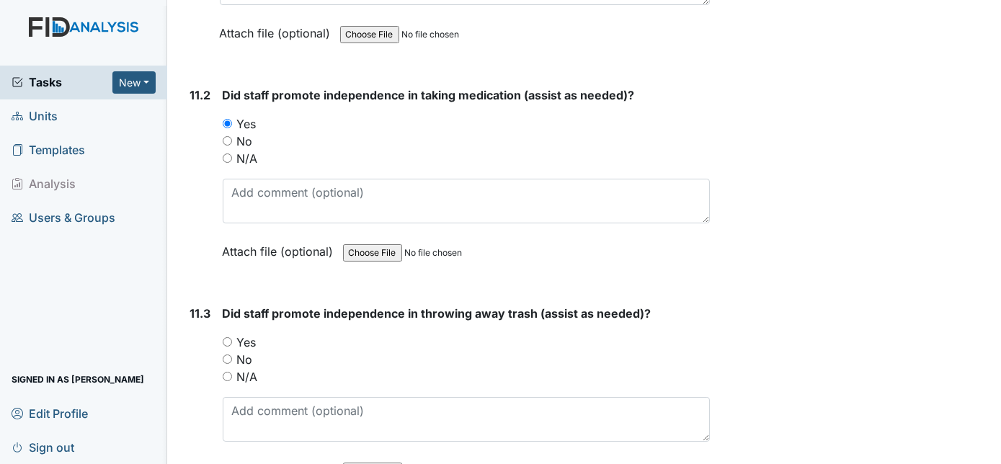
scroll to position [16614, 0]
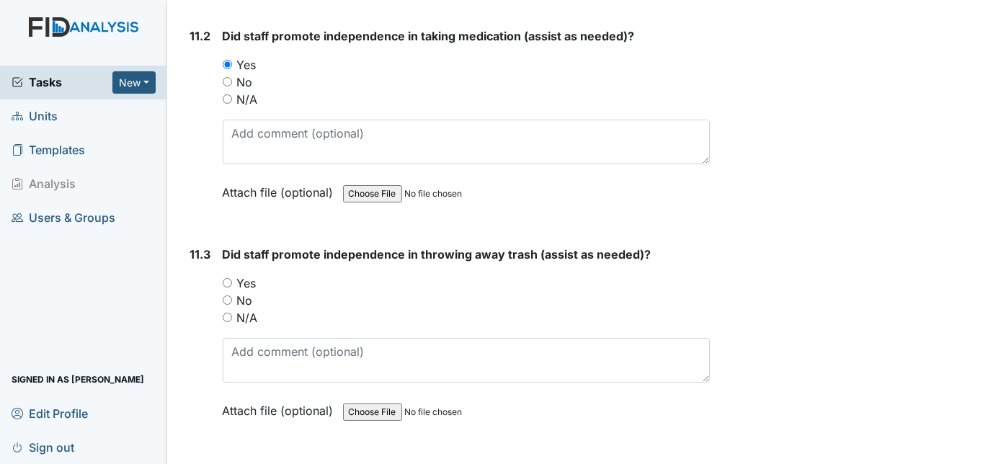
click at [225, 278] on input "Yes" at bounding box center [227, 282] width 9 height 9
radio input "true"
click at [198, 246] on div "11.3" at bounding box center [200, 343] width 21 height 195
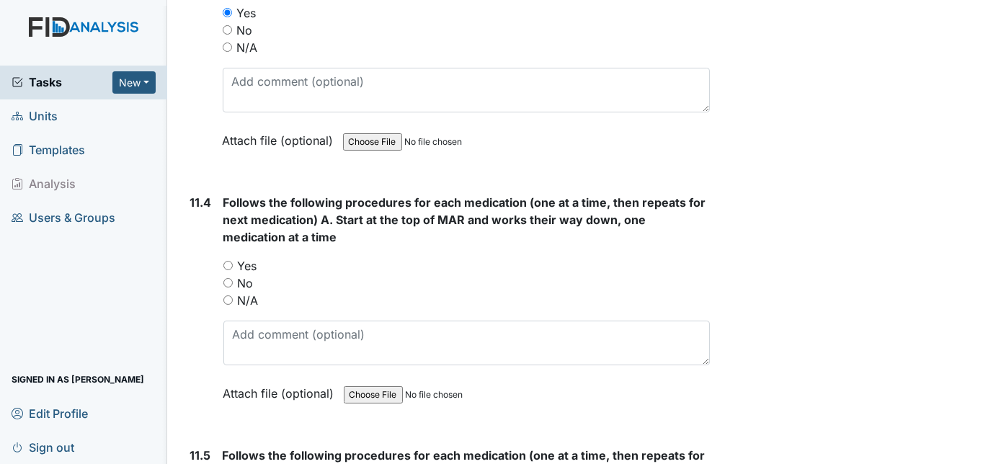
scroll to position [16902, 0]
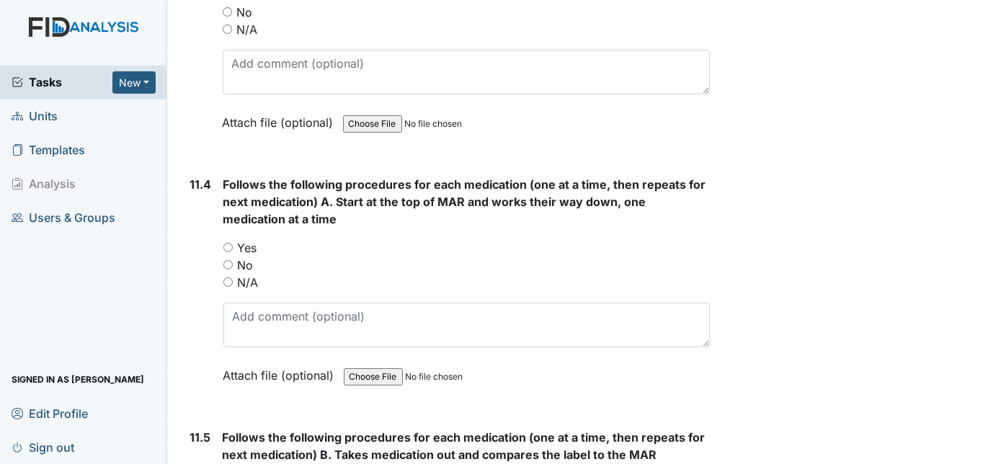
click at [223, 243] on input "Yes" at bounding box center [227, 247] width 9 height 9
radio input "true"
click at [203, 197] on div "11.4" at bounding box center [201, 291] width 22 height 230
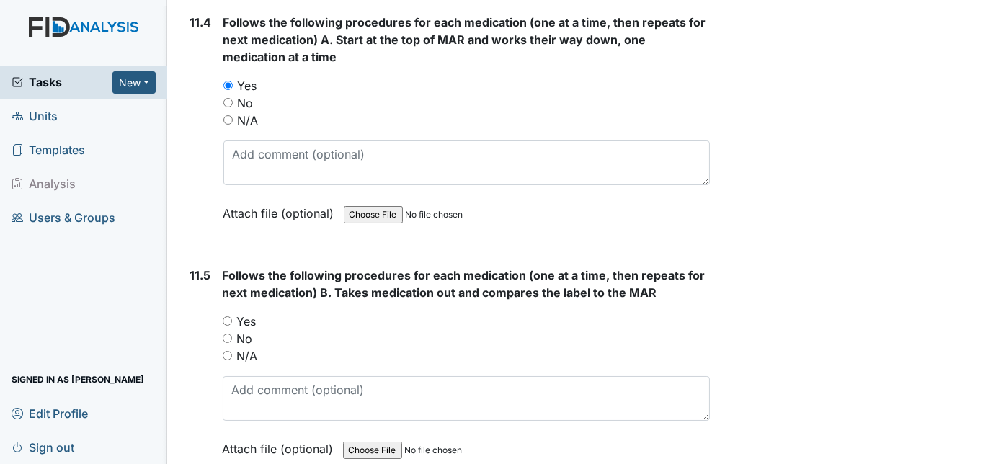
scroll to position [17112, 0]
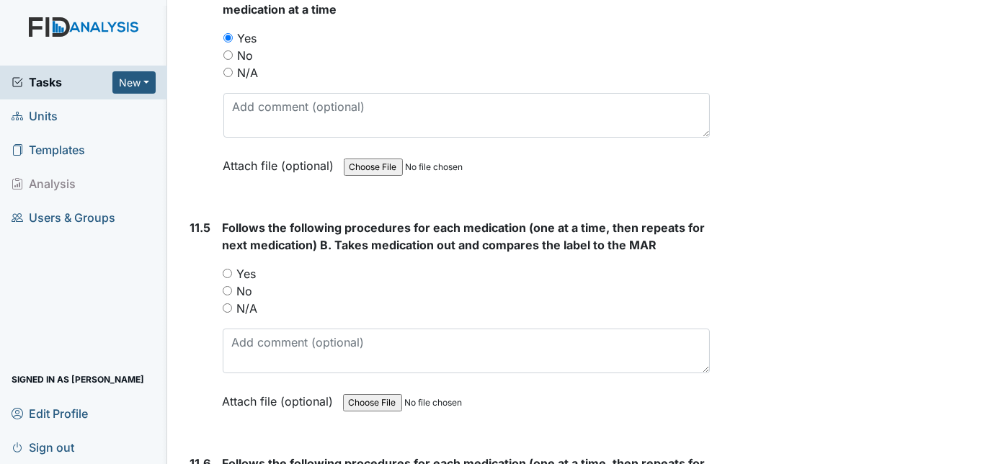
click at [228, 269] on input "Yes" at bounding box center [227, 273] width 9 height 9
radio input "true"
click at [197, 233] on div "11.5" at bounding box center [200, 325] width 21 height 213
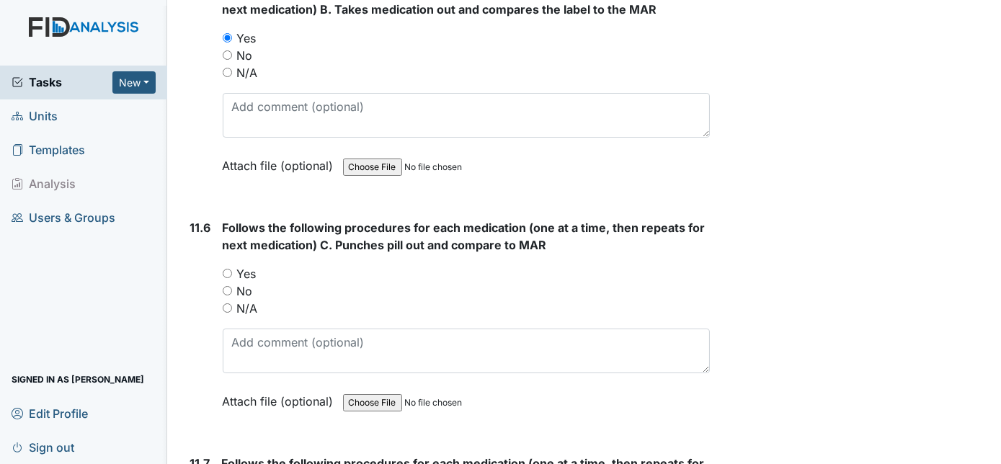
scroll to position [17374, 0]
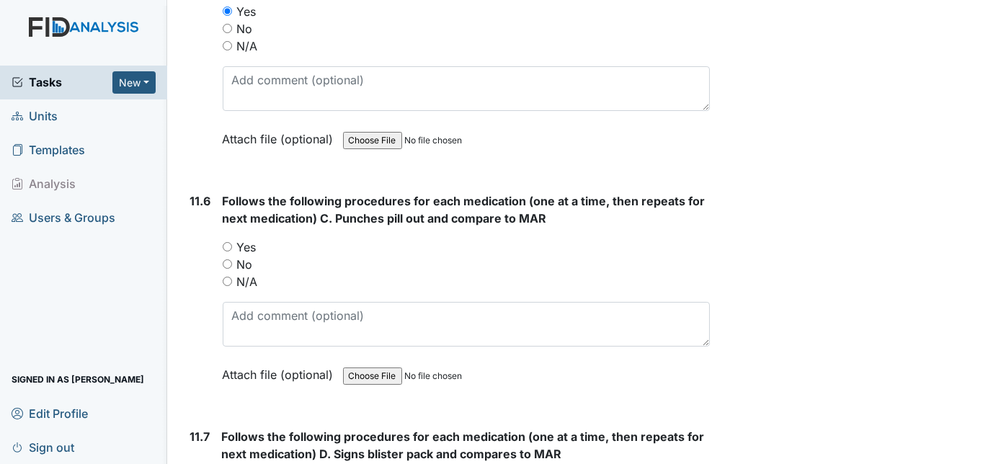
click at [227, 242] on input "Yes" at bounding box center [227, 246] width 9 height 9
radio input "true"
click at [187, 197] on div "11.6 Follows the following procedures for each medication (one at a time, then …" at bounding box center [447, 298] width 526 height 213
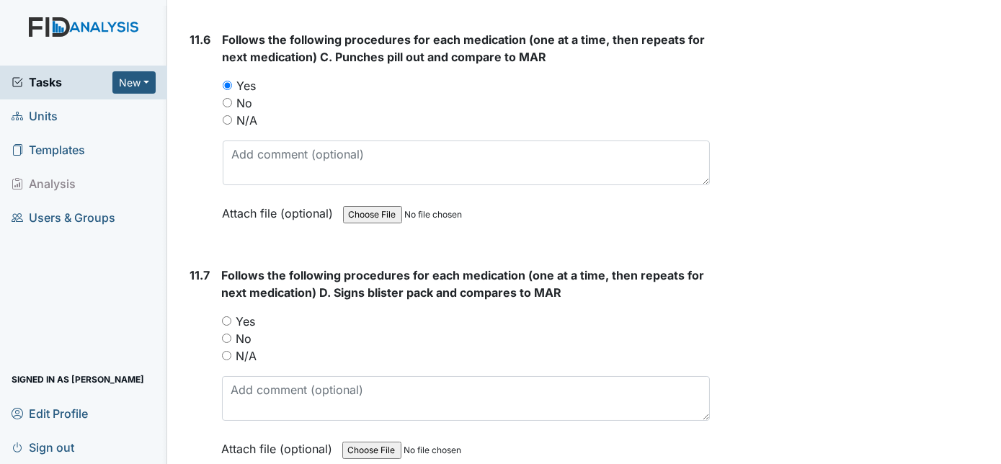
scroll to position [17609, 0]
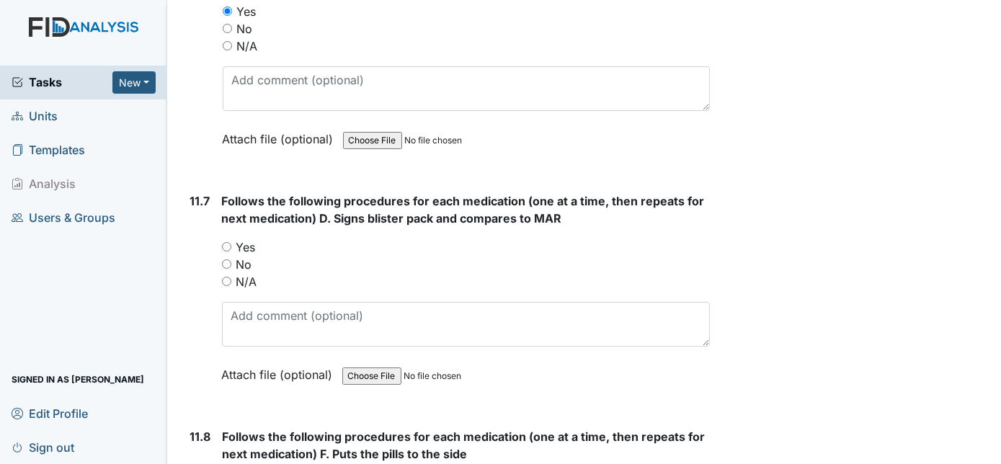
click at [226, 242] on input "Yes" at bounding box center [226, 246] width 9 height 9
radio input "true"
click at [189, 218] on div "11.7 Follows the following procedures for each medication (one at a time, then …" at bounding box center [447, 298] width 526 height 213
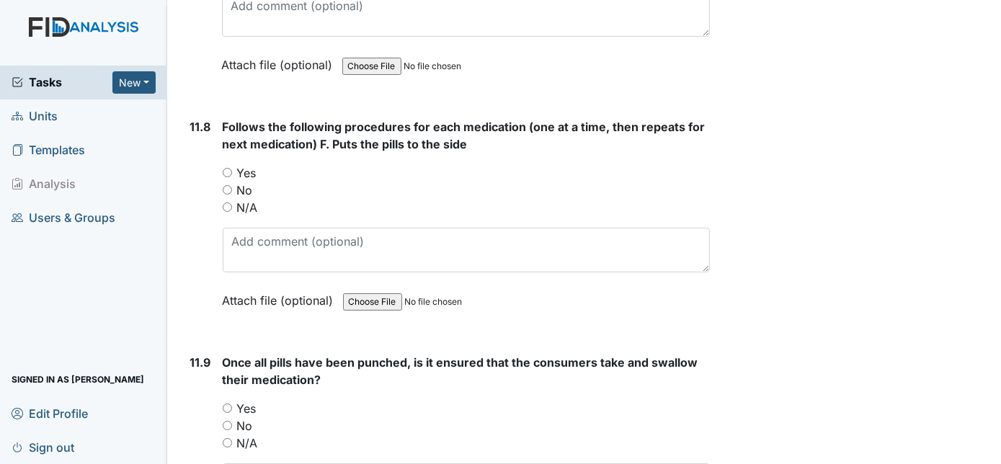
scroll to position [17924, 0]
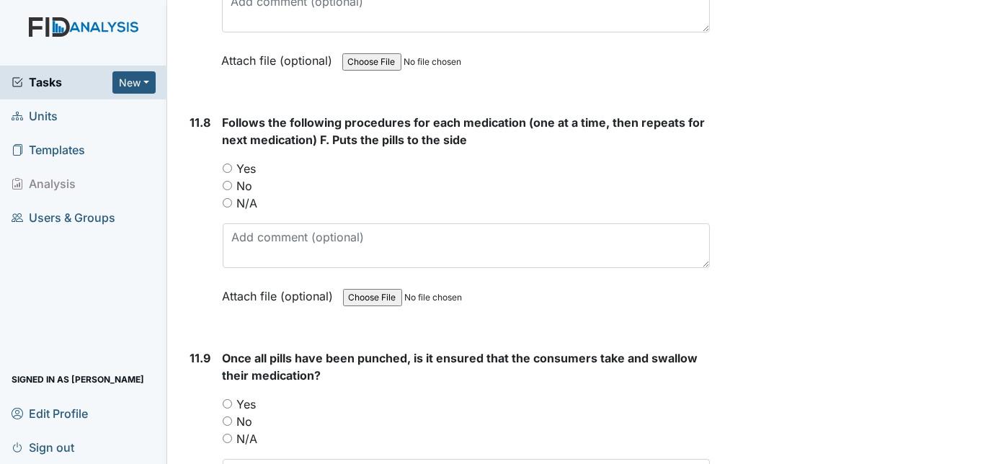
click at [230, 164] on input "Yes" at bounding box center [227, 168] width 9 height 9
radio input "true"
click at [196, 157] on div "11.8" at bounding box center [200, 220] width 21 height 213
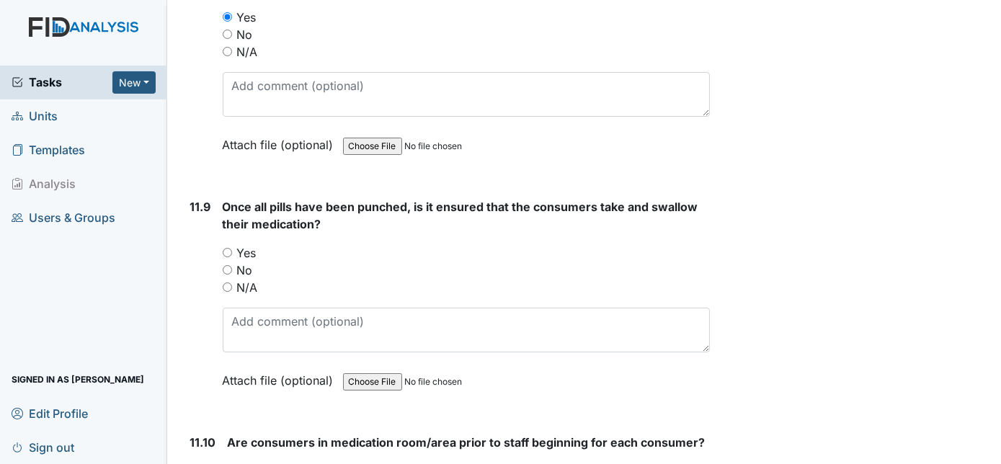
scroll to position [18107, 0]
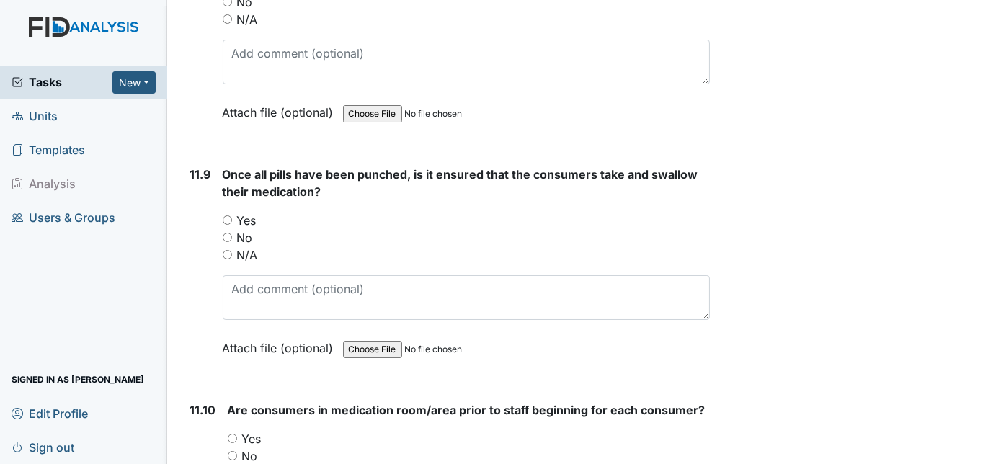
click at [229, 215] on input "Yes" at bounding box center [227, 219] width 9 height 9
radio input "true"
click at [197, 166] on div "11.9" at bounding box center [200, 272] width 21 height 213
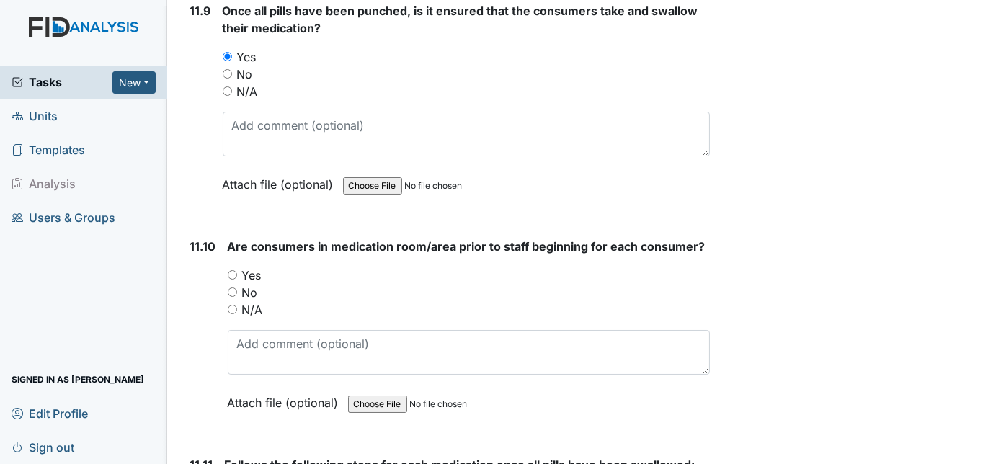
scroll to position [18396, 0]
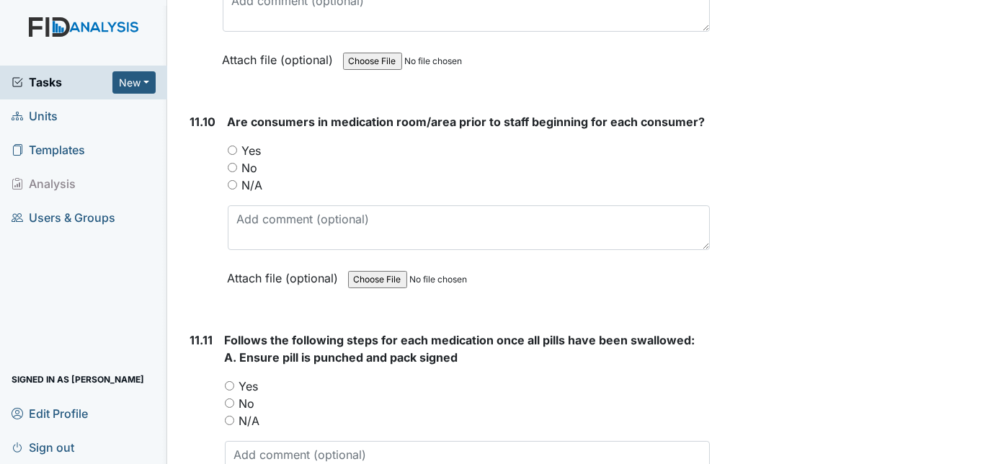
click at [228, 146] on input "Yes" at bounding box center [232, 150] width 9 height 9
radio input "true"
click at [189, 130] on div "11.10 Are consumers in medication room/area prior to staff beginning for each c…" at bounding box center [447, 210] width 526 height 195
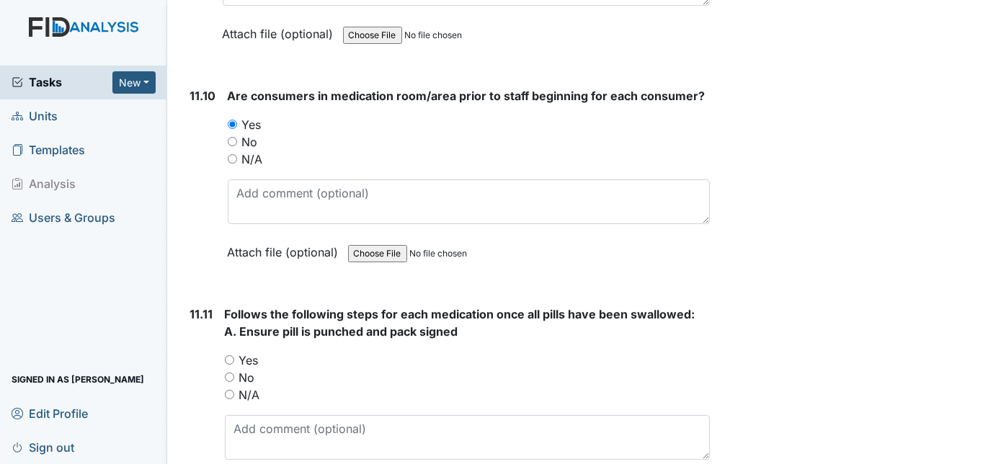
click at [226, 355] on input "Yes" at bounding box center [229, 359] width 9 height 9
radio input "true"
click at [213, 306] on div "11.11 Follows the following steps for each medication once all pills have been …" at bounding box center [447, 412] width 526 height 213
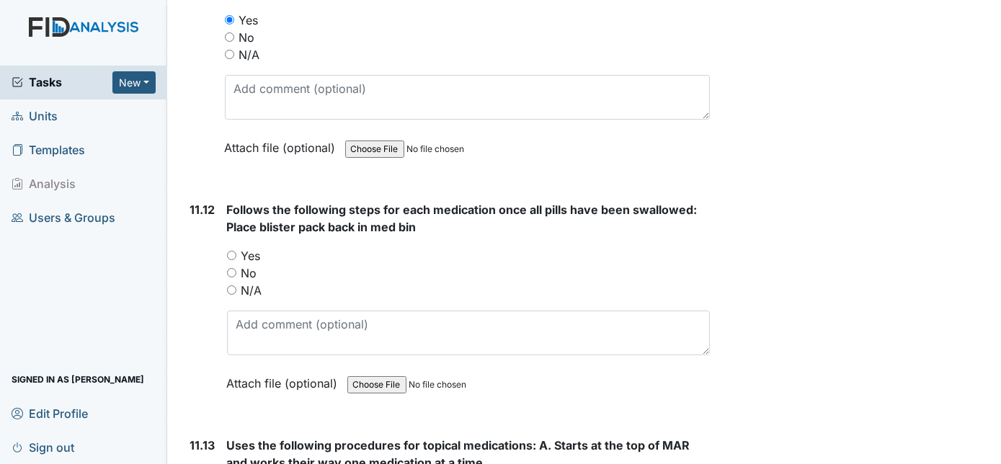
scroll to position [18763, 0]
click at [228, 250] on input "Yes" at bounding box center [231, 254] width 9 height 9
radio input "true"
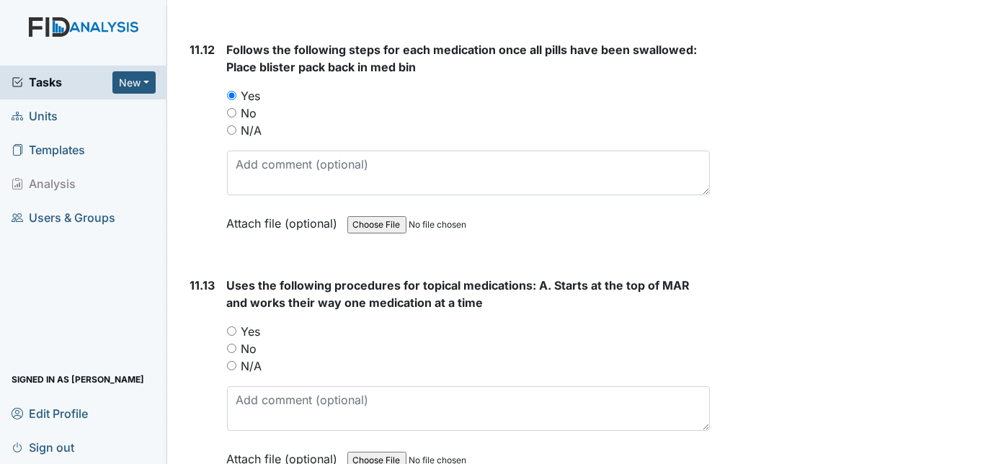
scroll to position [19051, 0]
